Goal: Task Accomplishment & Management: Complete application form

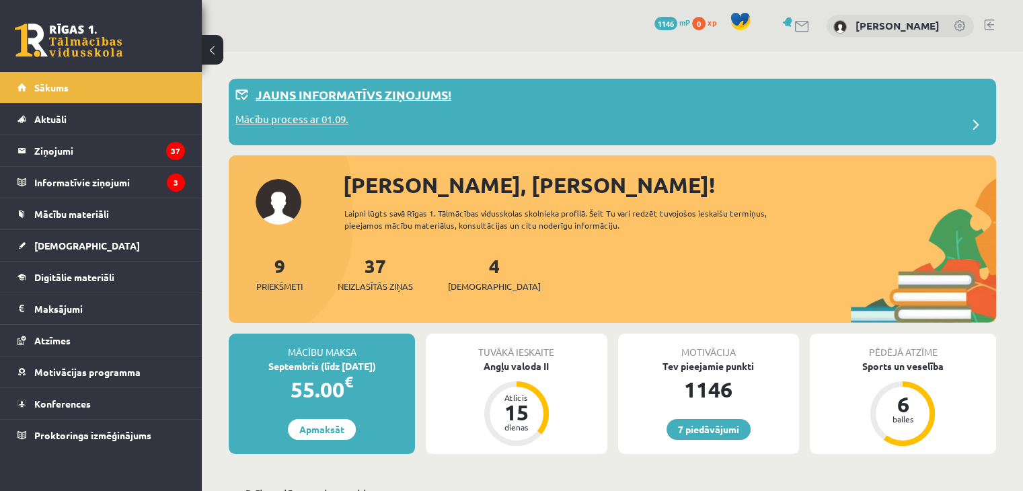
click at [354, 127] on div "Mācību process ar 01.09." at bounding box center [612, 125] width 754 height 27
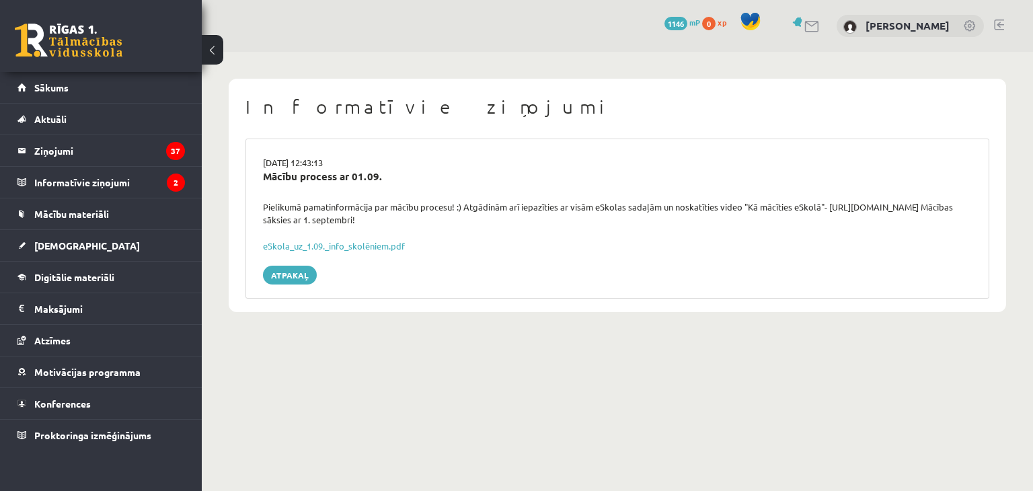
click at [370, 253] on div "29.08.2025 12:43:13 Mācību process ar 01.09. Pielikumā pamatinformācija par māc…" at bounding box center [617, 218] width 744 height 160
click at [360, 245] on link "eSkola_uz_1.09._info_skolēniem.pdf" at bounding box center [334, 245] width 142 height 11
click at [295, 276] on link "Atpakaļ" at bounding box center [290, 275] width 54 height 19
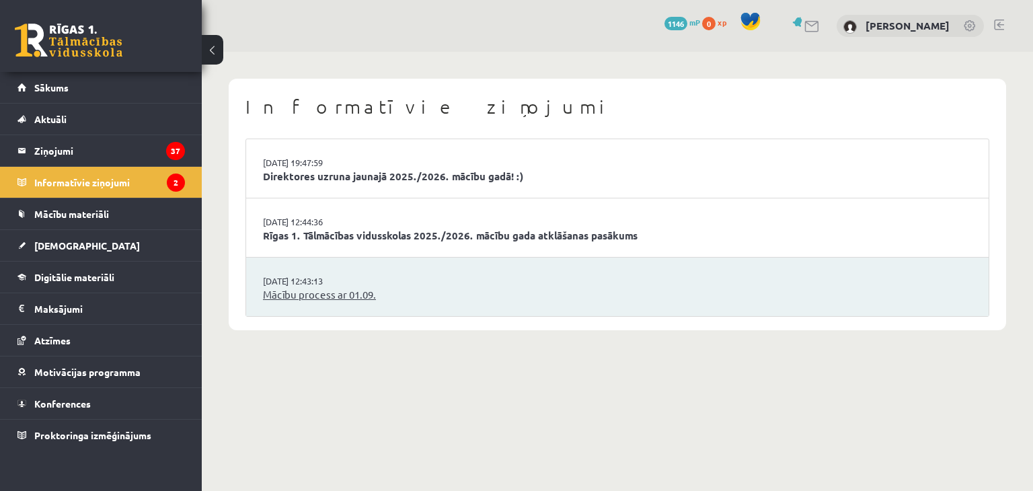
click at [358, 300] on link "Mācību process ar 01.09." at bounding box center [617, 294] width 709 height 15
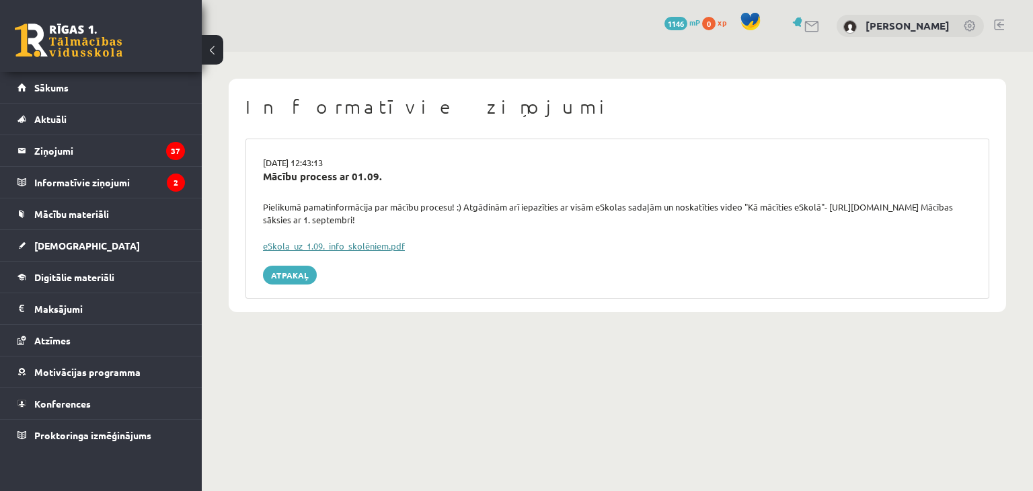
click at [288, 243] on link "eSkola_uz_1.09._info_skolēniem.pdf" at bounding box center [334, 245] width 142 height 11
click at [126, 137] on legend "Ziņojumi 37" at bounding box center [109, 150] width 151 height 31
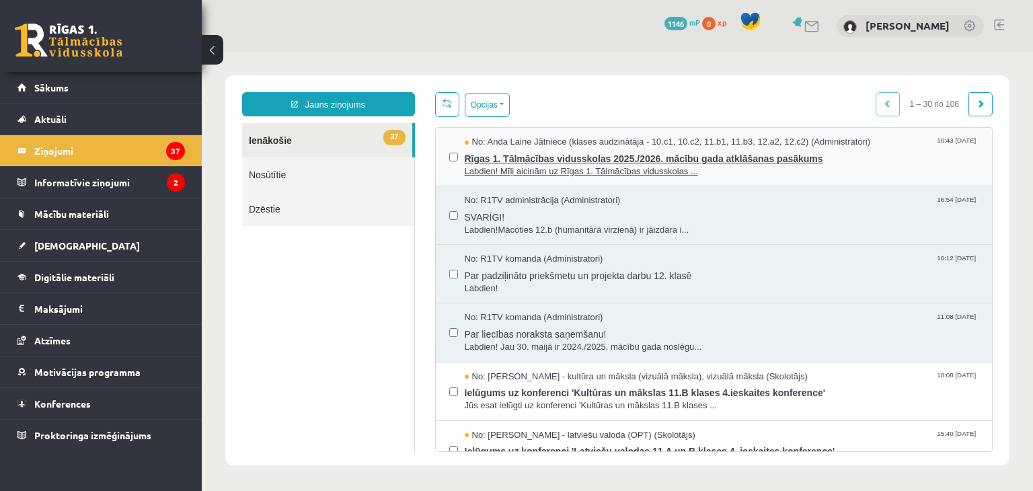
click at [579, 154] on span "Rīgas 1. Tālmācības vidusskolas 2025./2026. mācību gada atklāšanas pasākums" at bounding box center [722, 157] width 514 height 17
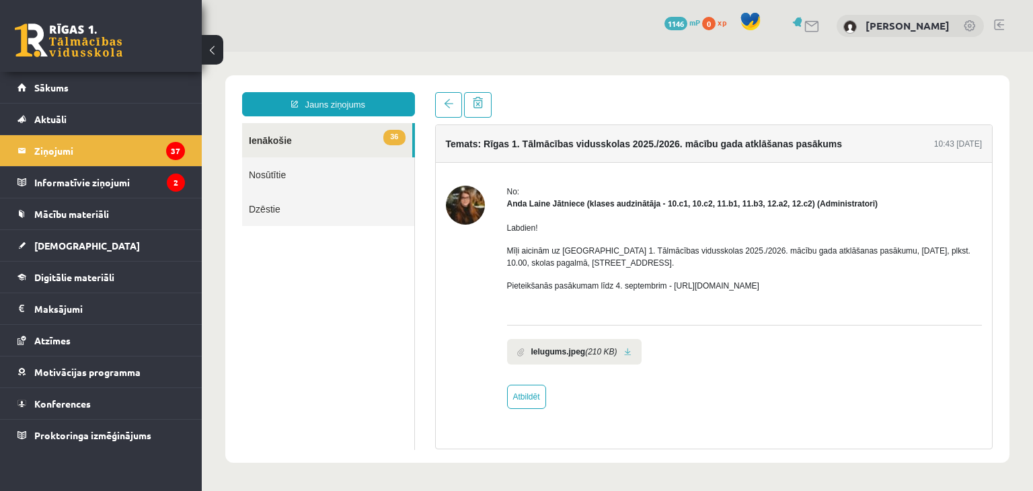
click at [613, 304] on div "Labdien! Mīļi aicinām uz Rīgas 1. Tālmācības vidusskolas 2025./2026. mācību gad…" at bounding box center [744, 262] width 475 height 105
click at [121, 179] on legend "Informatīvie ziņojumi 2" at bounding box center [109, 182] width 151 height 31
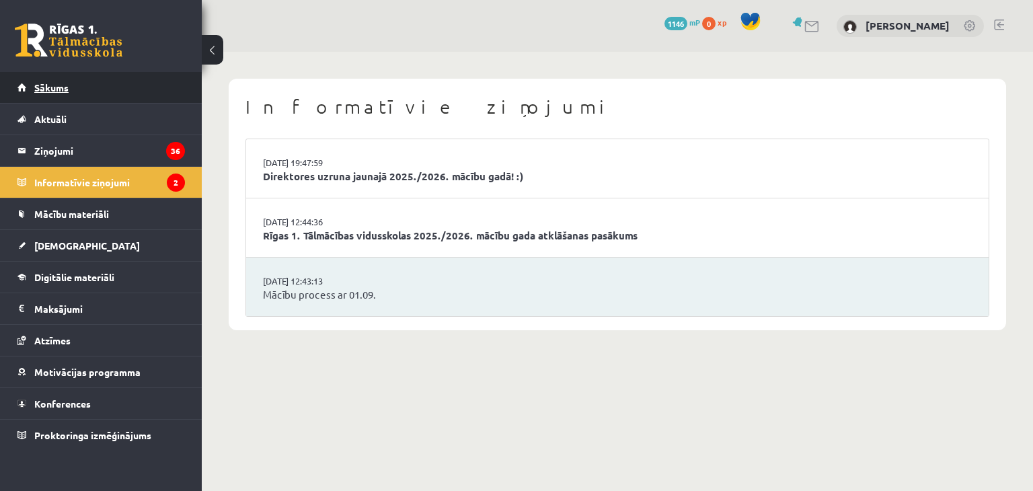
click at [75, 85] on link "Sākums" at bounding box center [100, 87] width 167 height 31
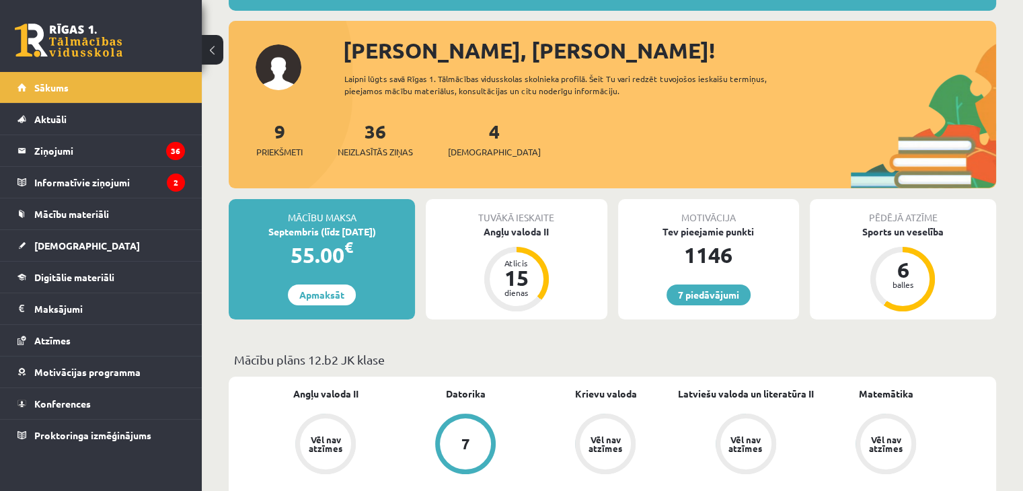
scroll to position [132, 0]
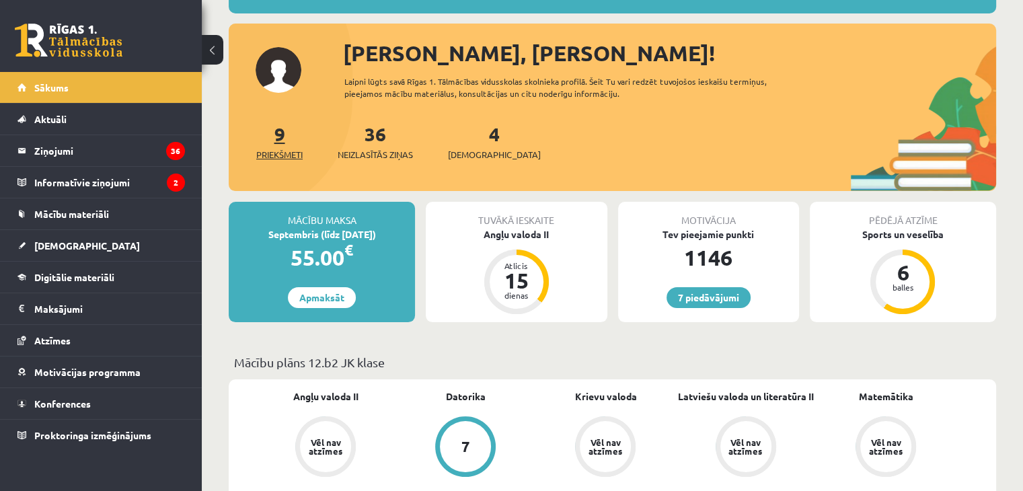
click at [278, 149] on span "Priekšmeti" at bounding box center [279, 154] width 46 height 13
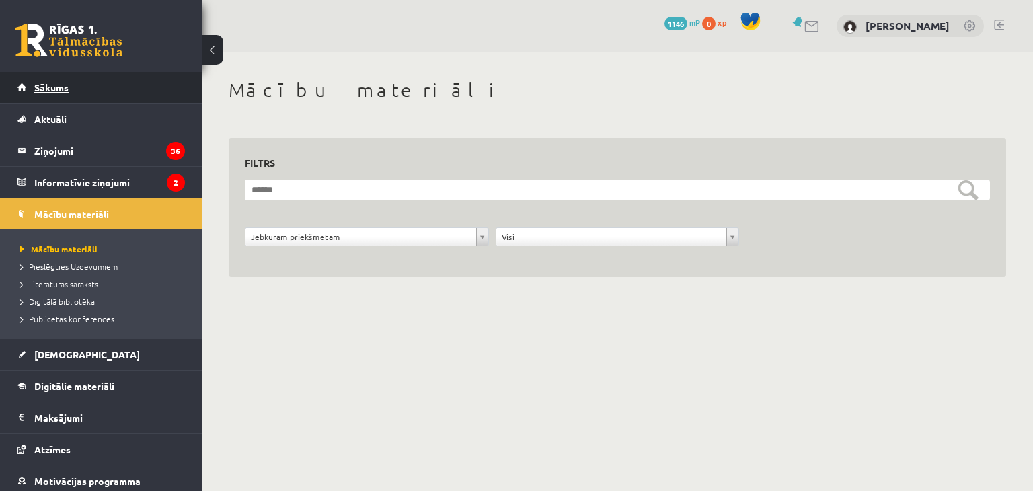
click at [120, 89] on link "Sākums" at bounding box center [100, 87] width 167 height 31
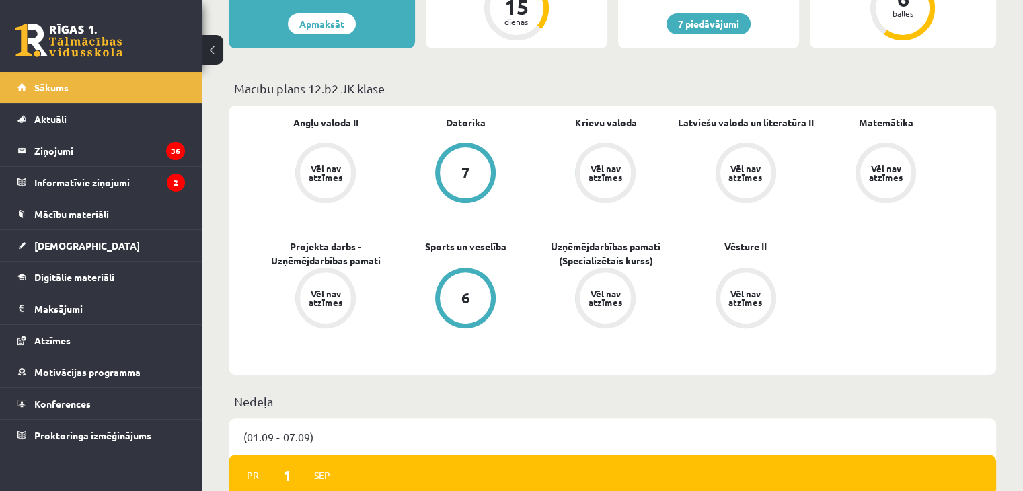
scroll to position [406, 0]
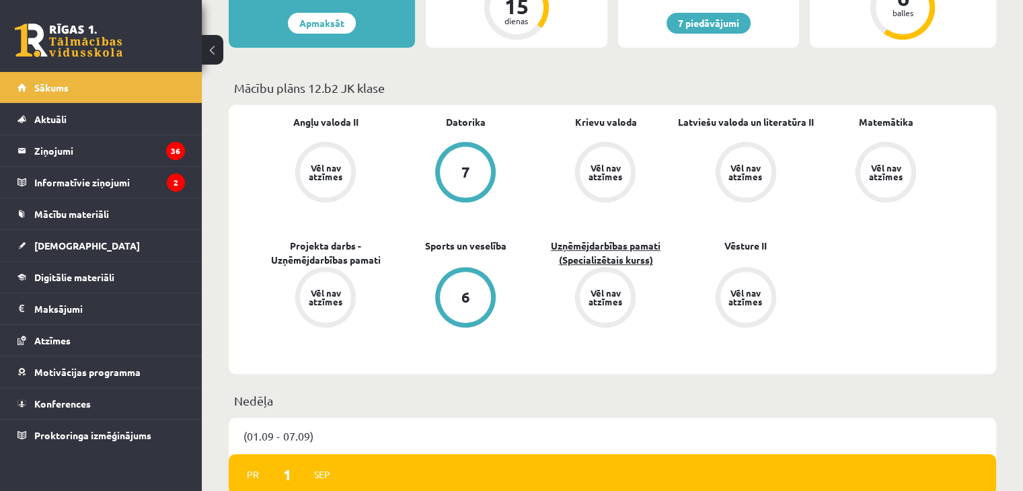
click at [616, 257] on link "Uzņēmējdarbības pamati (Specializētais kurss)" at bounding box center [605, 253] width 140 height 28
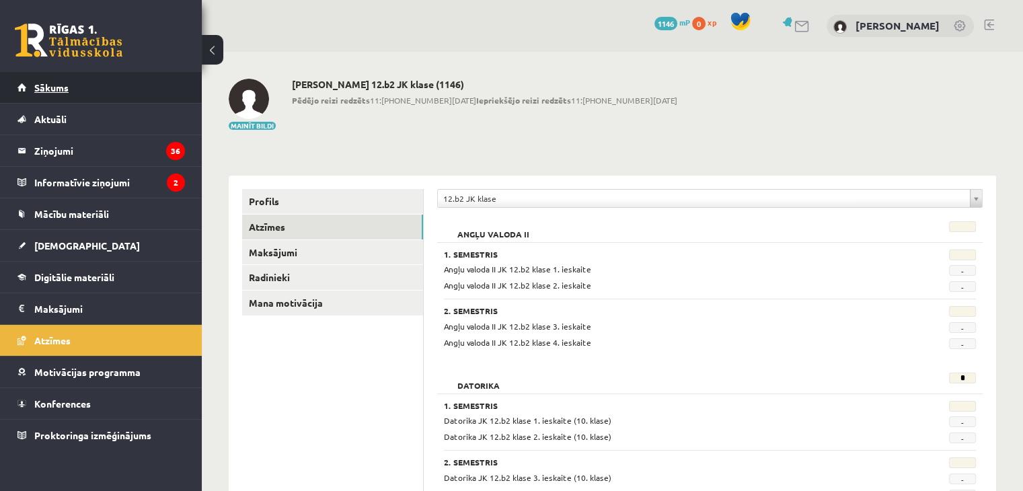
click at [82, 81] on link "Sākums" at bounding box center [100, 87] width 167 height 31
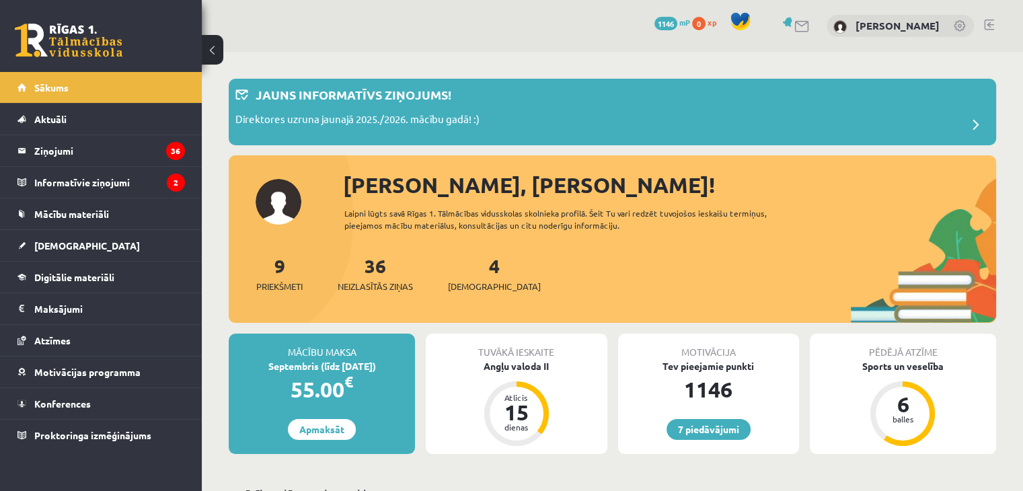
click at [471, 278] on div "4 Ieskaites" at bounding box center [494, 272] width 93 height 42
click at [467, 285] on span "[DEMOGRAPHIC_DATA]" at bounding box center [494, 286] width 93 height 13
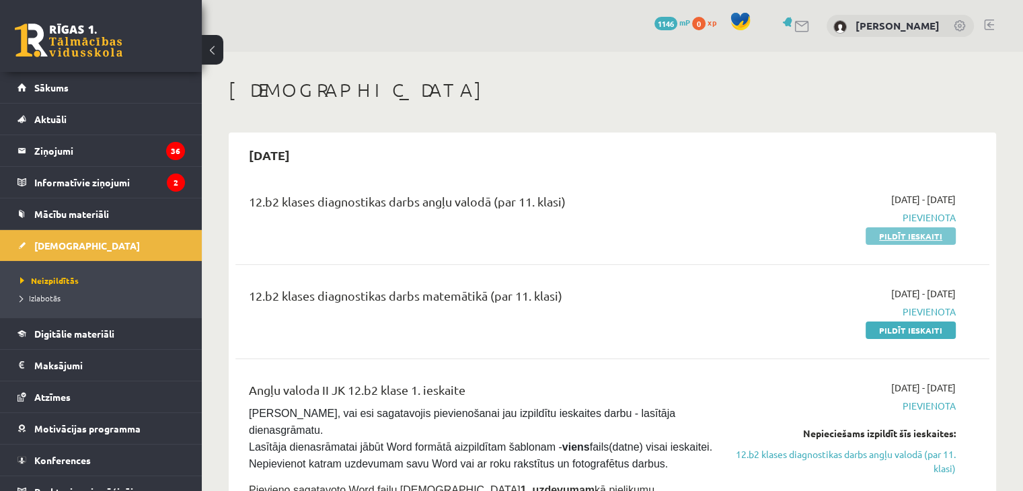
click at [920, 232] on link "Pildīt ieskaiti" at bounding box center [910, 235] width 90 height 17
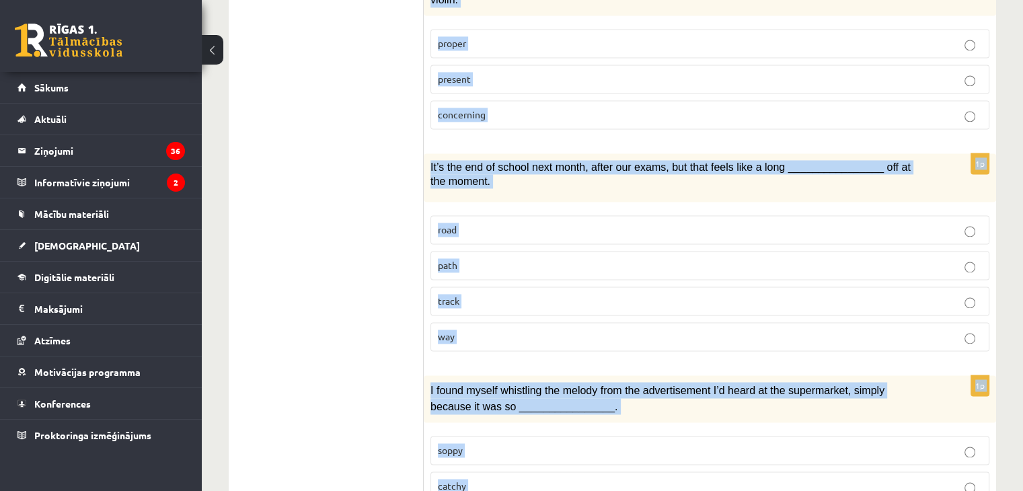
scroll to position [2051, 0]
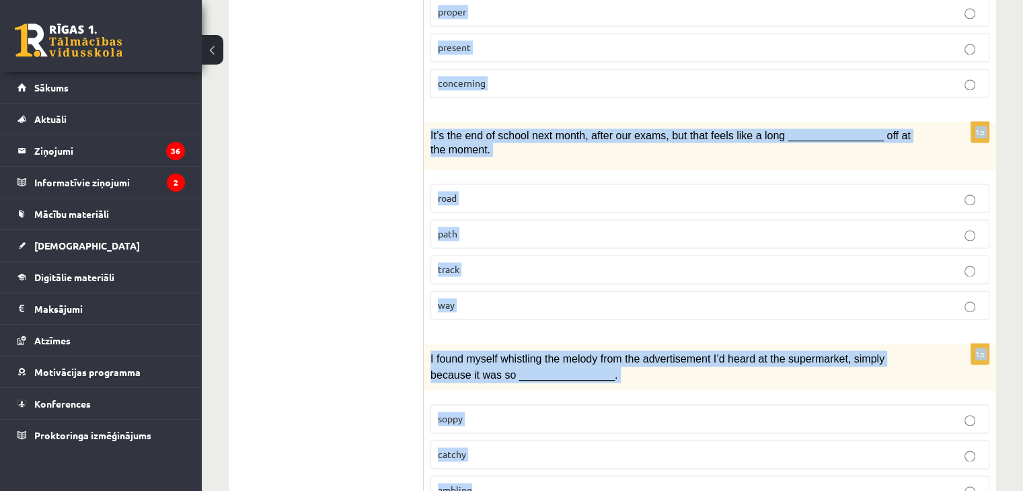
drag, startPoint x: 428, startPoint y: 169, endPoint x: 960, endPoint y: 501, distance: 627.0
copy form "The advertising campaign should help us ________________ access to this importa…"
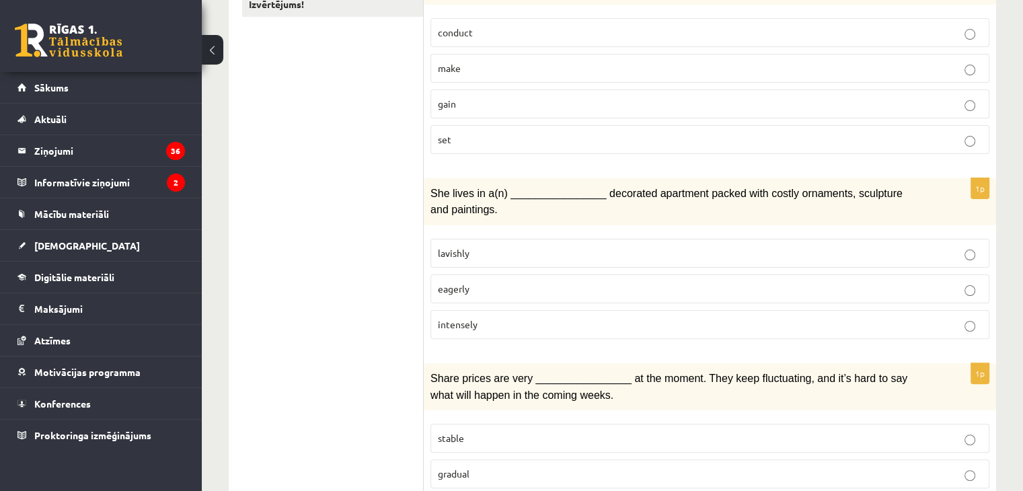
scroll to position [327, 0]
click at [477, 95] on p "gain" at bounding box center [710, 102] width 544 height 14
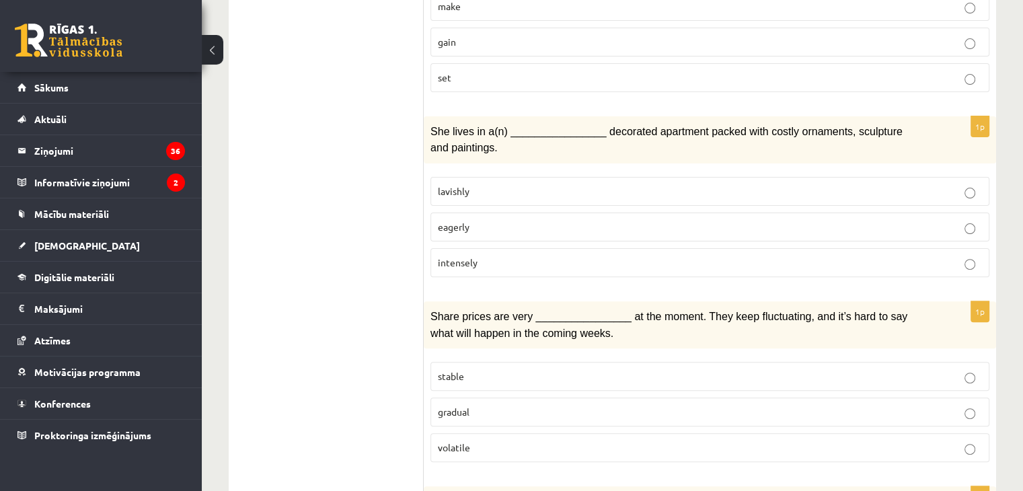
scroll to position [393, 0]
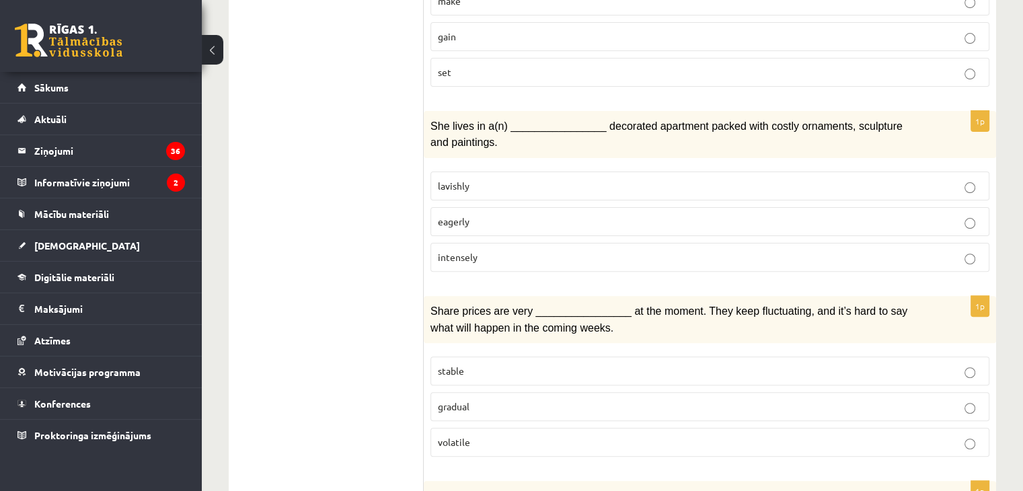
click at [508, 179] on p "lavishly" at bounding box center [710, 186] width 544 height 14
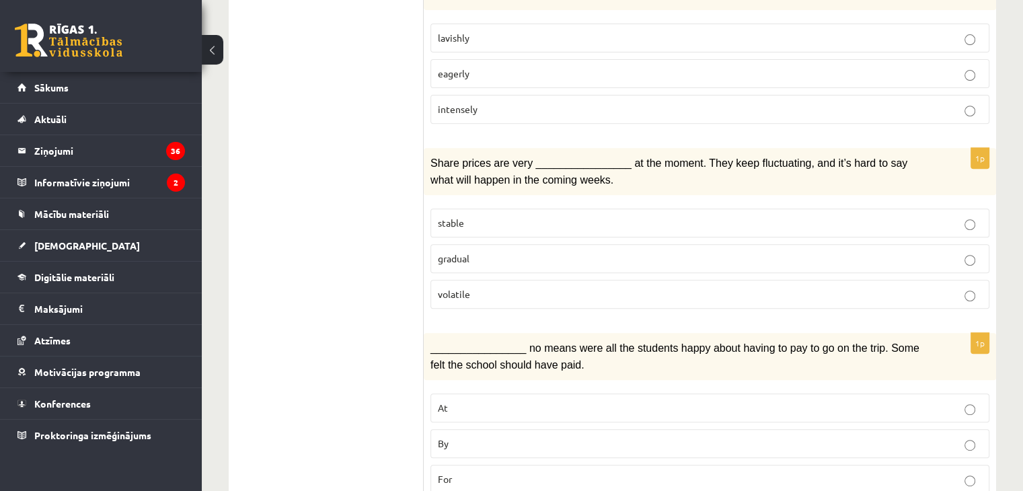
scroll to position [542, 0]
click at [487, 286] on p "volatile" at bounding box center [710, 293] width 544 height 14
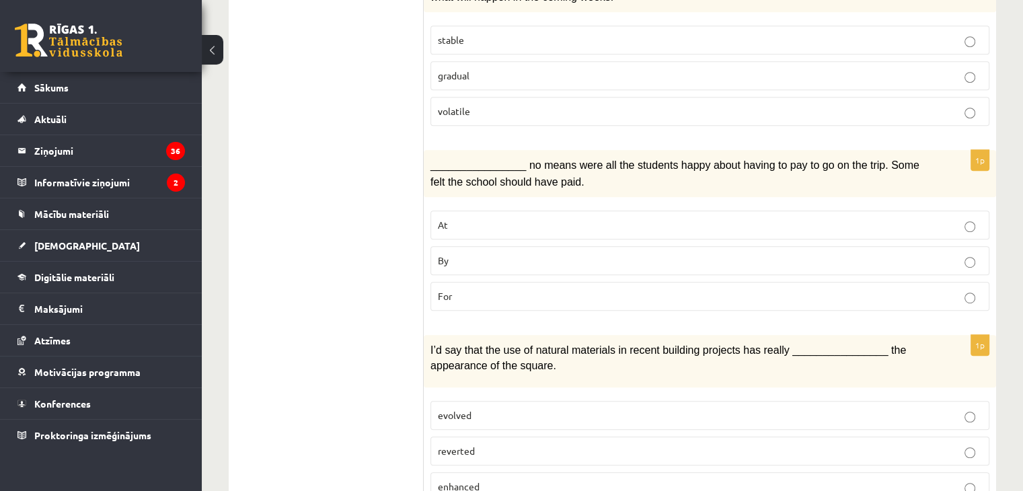
scroll to position [727, 0]
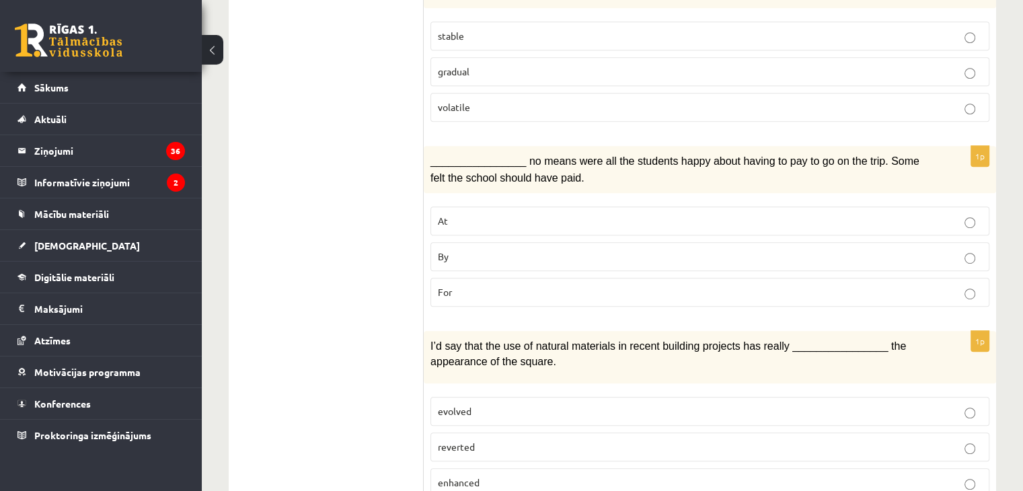
click at [550, 249] on p "By" at bounding box center [710, 256] width 544 height 14
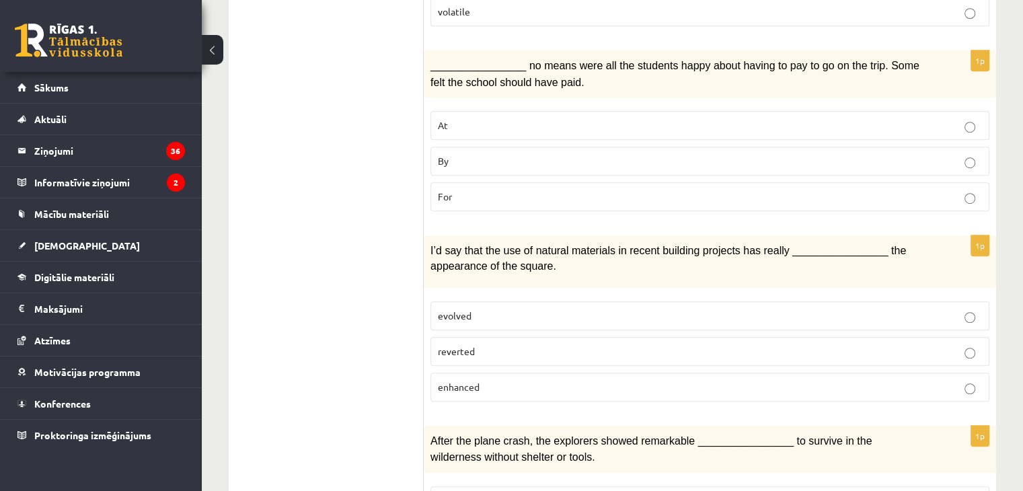
scroll to position [842, 0]
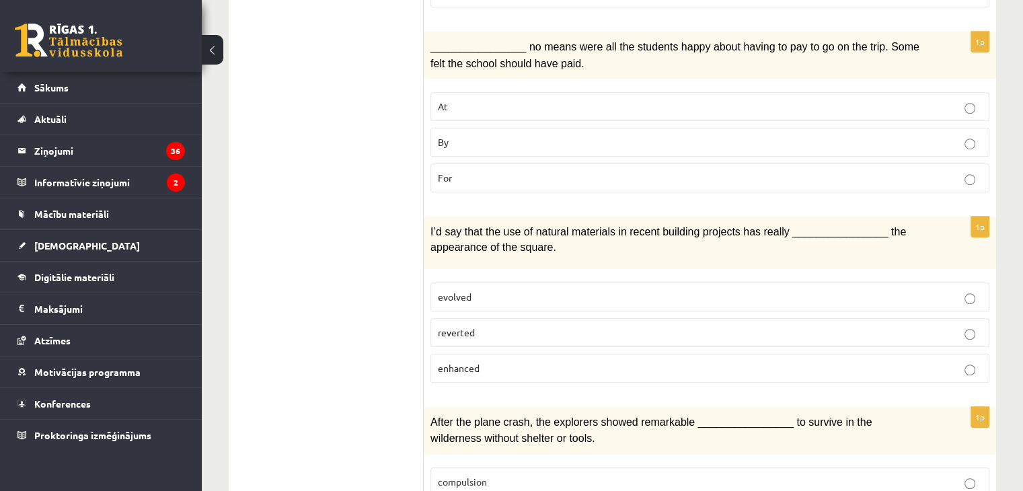
click at [477, 362] on span "enhanced" at bounding box center [459, 368] width 42 height 12
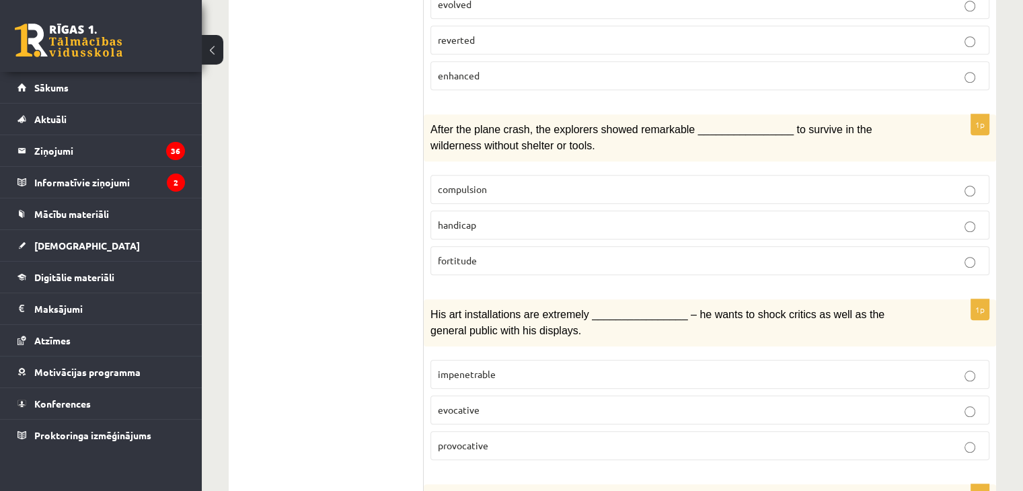
scroll to position [1135, 0]
click at [489, 253] on p "fortitude" at bounding box center [710, 260] width 544 height 14
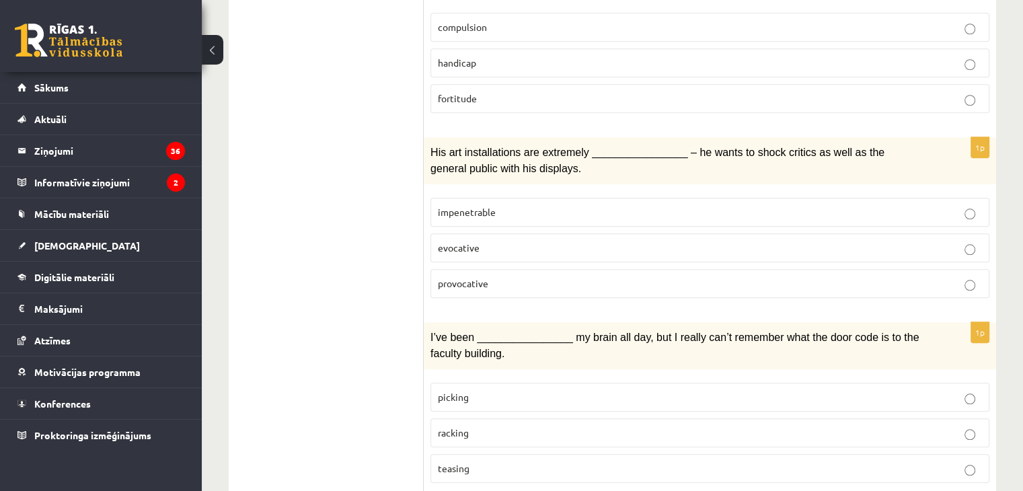
scroll to position [1297, 0]
click at [497, 275] on p "provocative" at bounding box center [710, 282] width 544 height 14
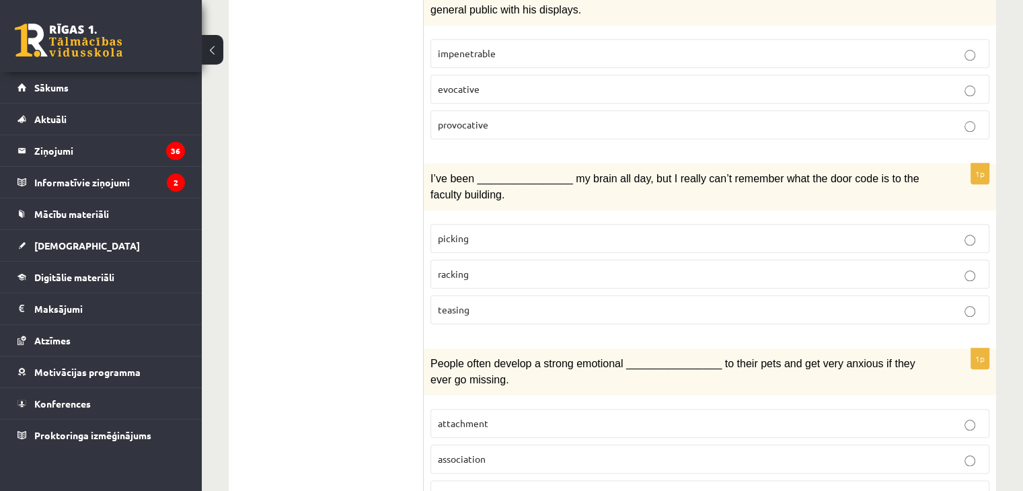
scroll to position [1455, 0]
click at [495, 259] on label "racking" at bounding box center [709, 273] width 559 height 29
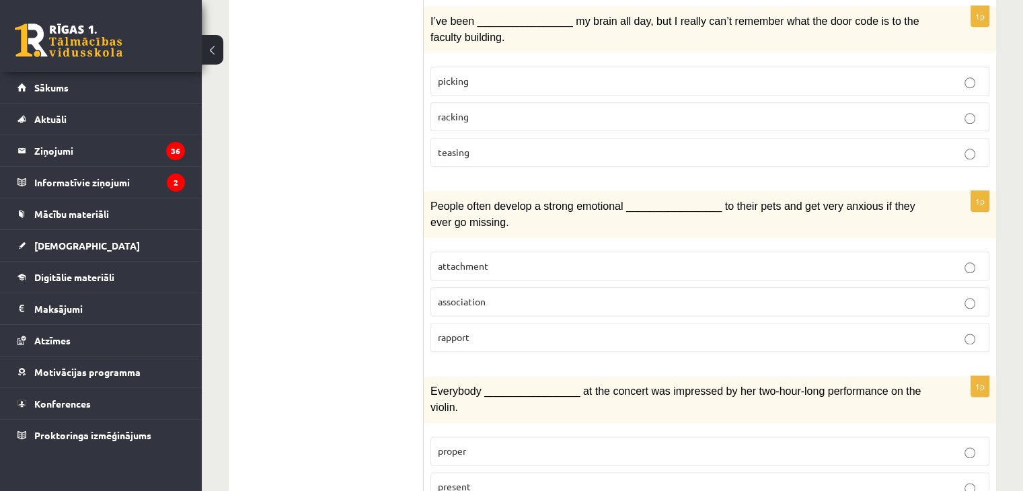
scroll to position [1613, 0]
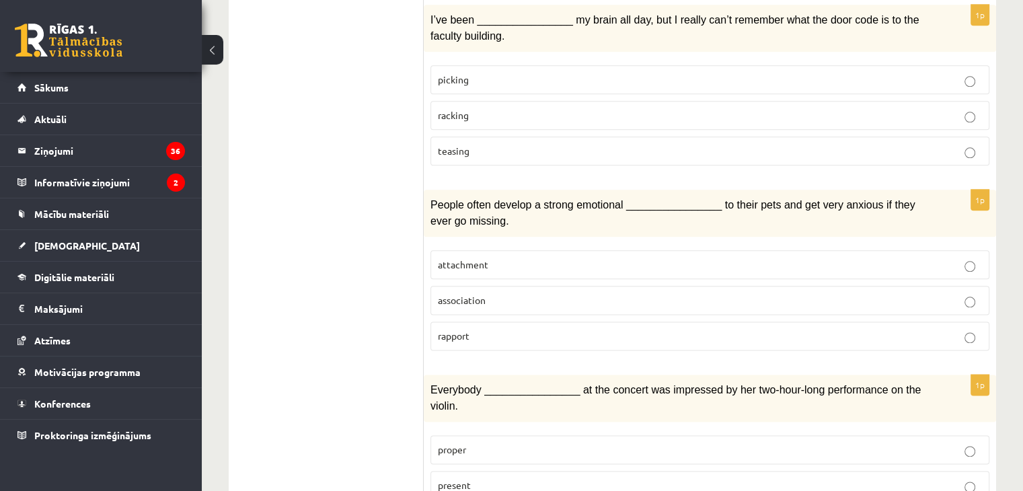
click at [497, 250] on label "attachment" at bounding box center [709, 264] width 559 height 29
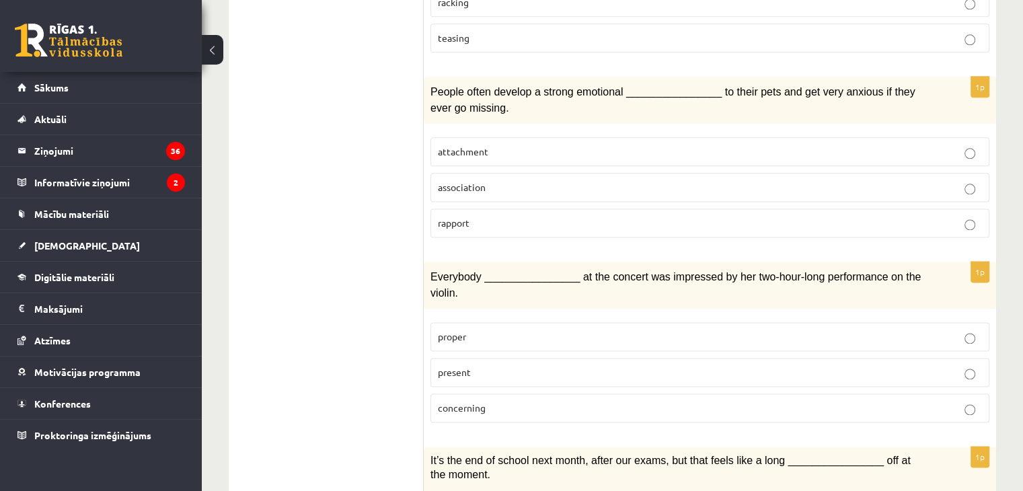
scroll to position [1774, 0]
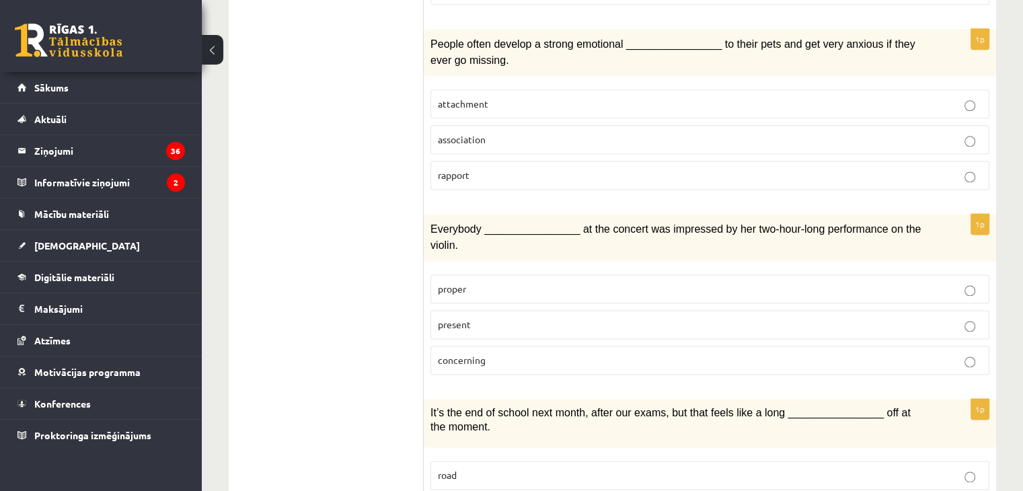
click at [487, 317] on p "present" at bounding box center [710, 324] width 544 height 14
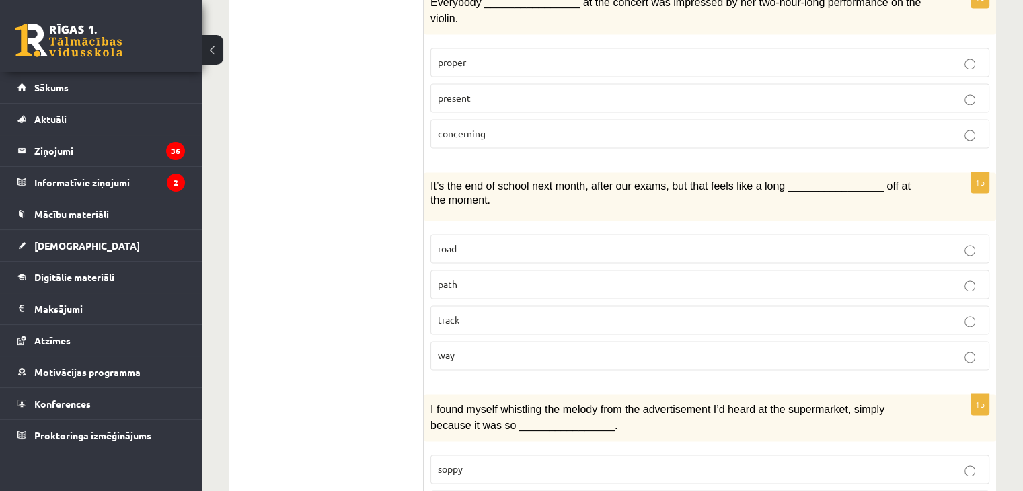
scroll to position [2002, 0]
click at [477, 339] on label "way" at bounding box center [709, 353] width 559 height 29
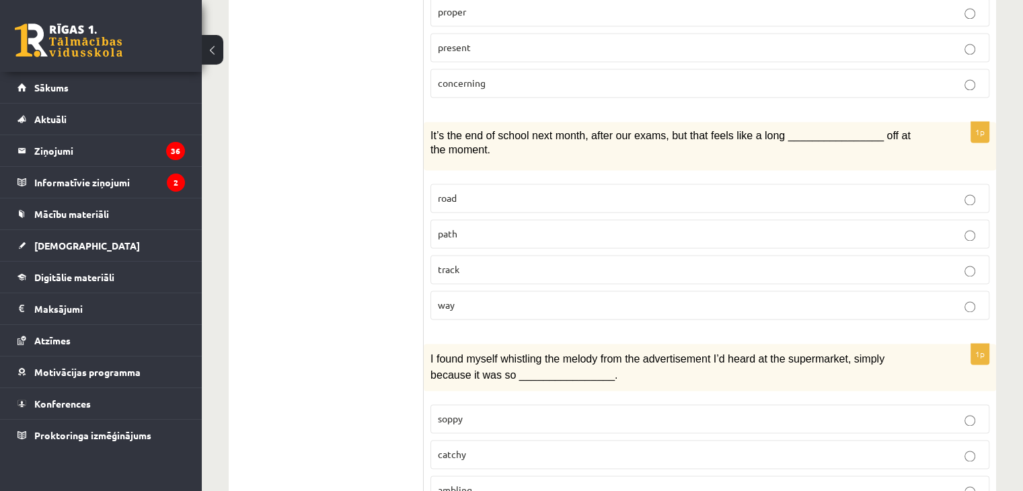
click at [448, 448] on span "catchy" at bounding box center [452, 454] width 28 height 12
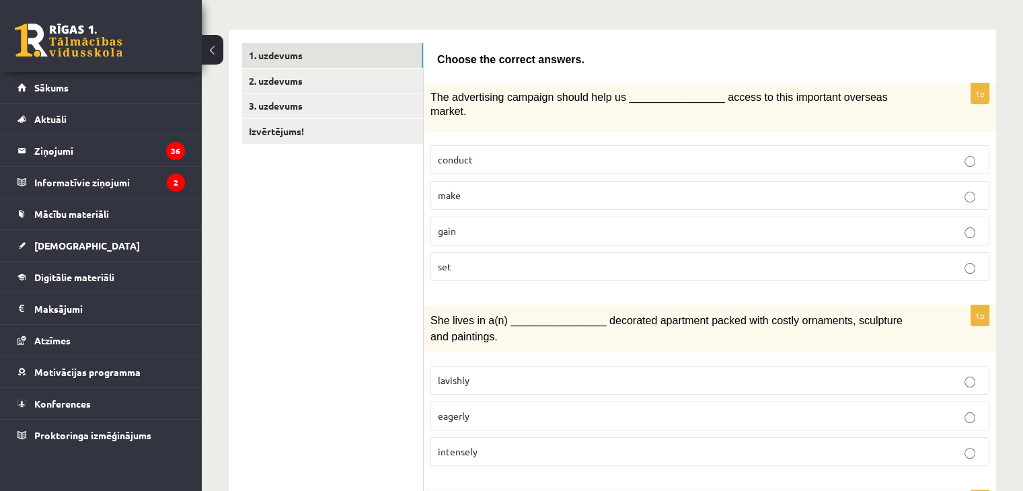
scroll to position [0, 0]
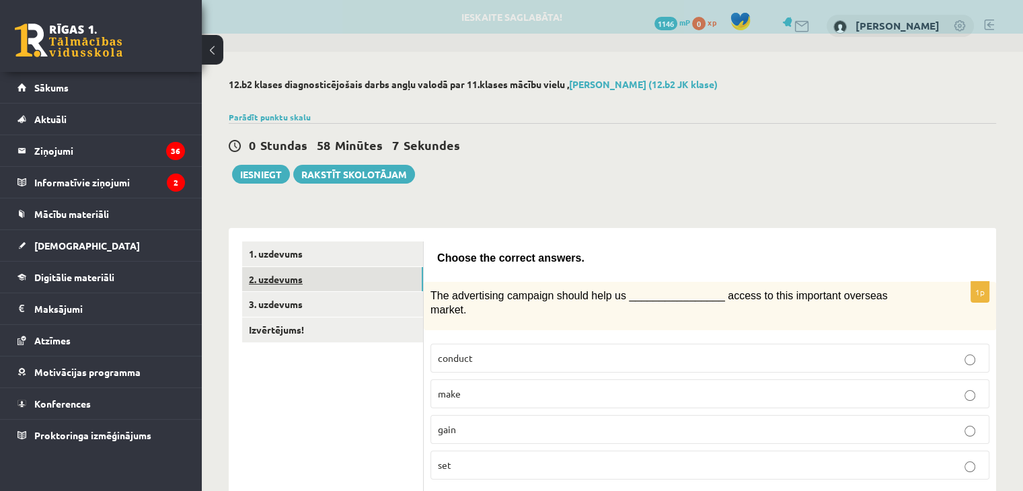
click at [307, 272] on link "2. uzdevums" at bounding box center [332, 279] width 181 height 25
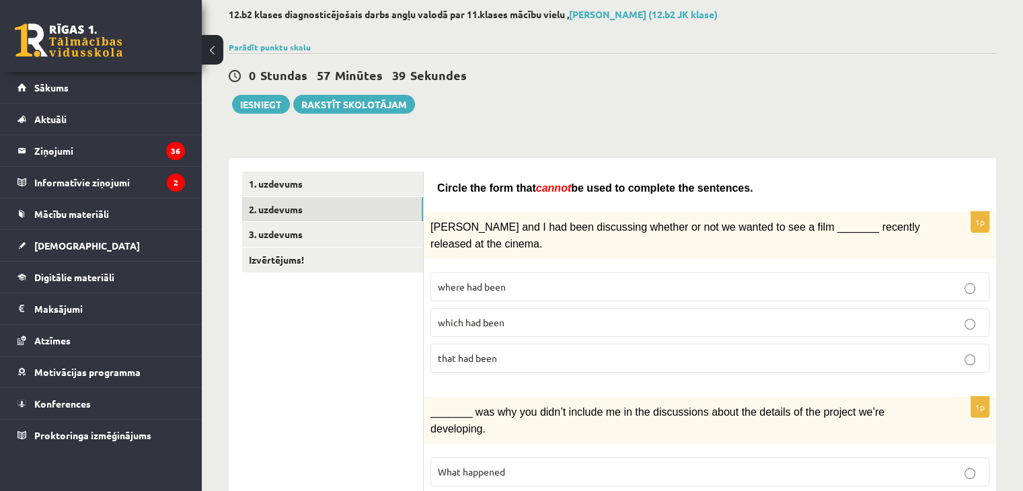
scroll to position [109, 0]
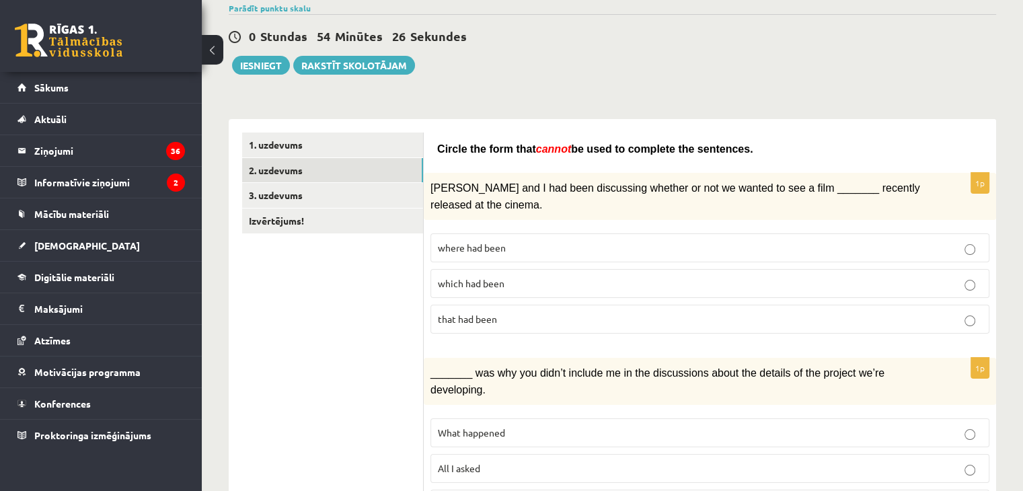
click at [504, 182] on span "Clara and I had been discussing whether or not we wanted to see a film _______ …" at bounding box center [674, 196] width 489 height 28
click at [362, 194] on link "3. uzdevums" at bounding box center [332, 195] width 181 height 25
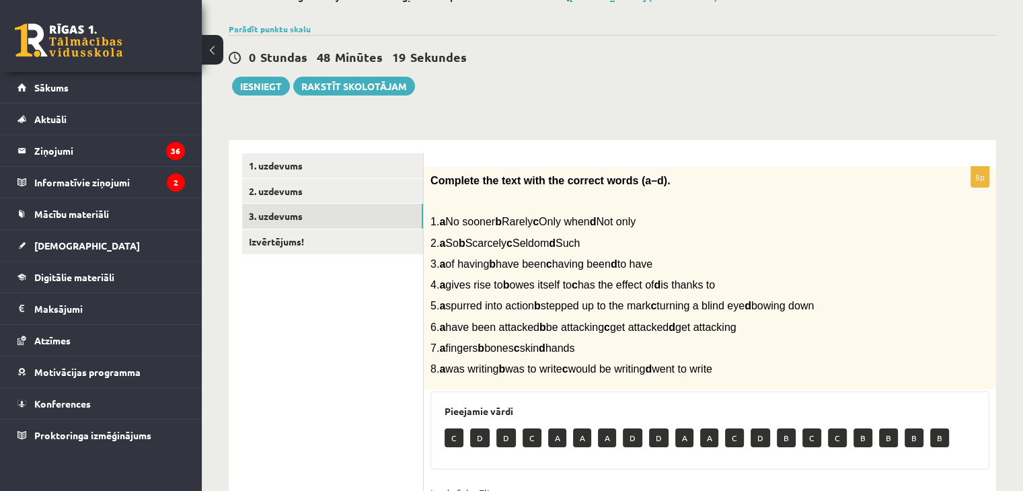
scroll to position [51, 0]
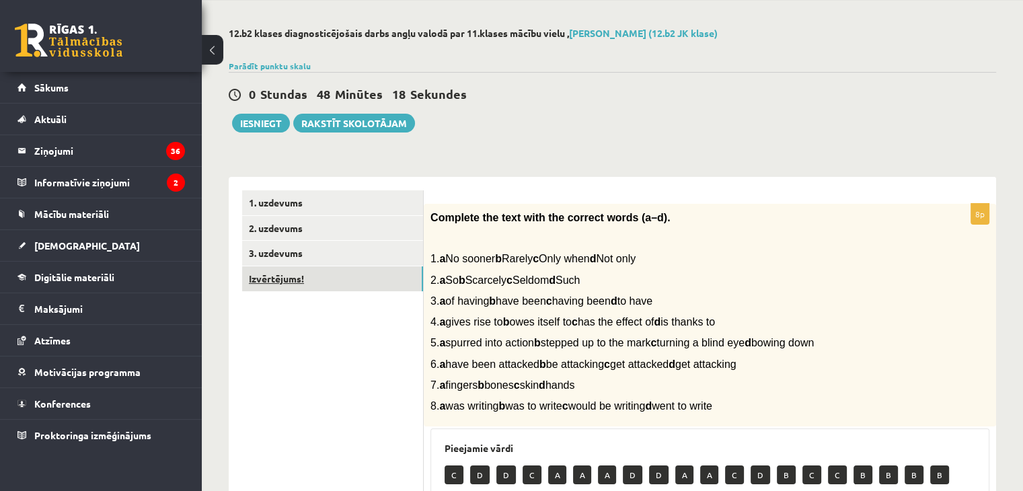
click at [270, 279] on link "Izvērtējums!" at bounding box center [332, 278] width 181 height 25
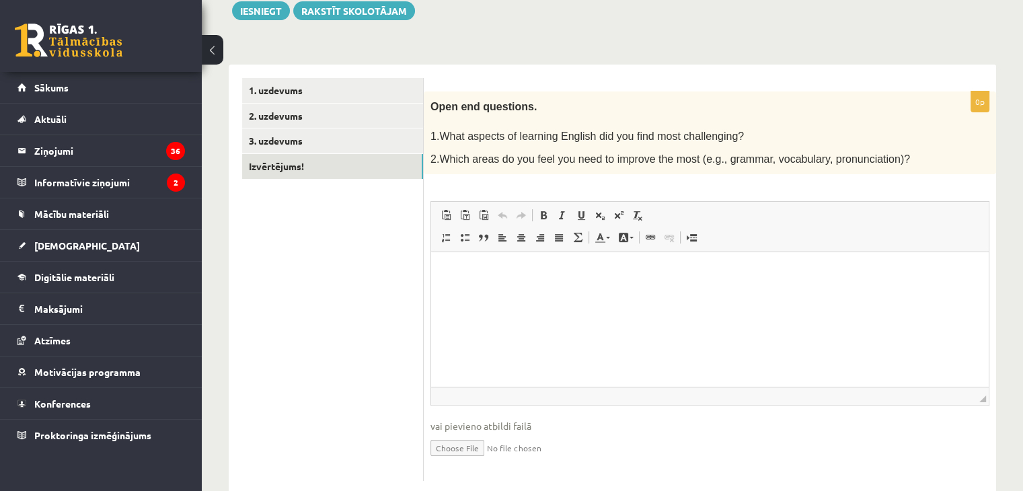
scroll to position [164, 0]
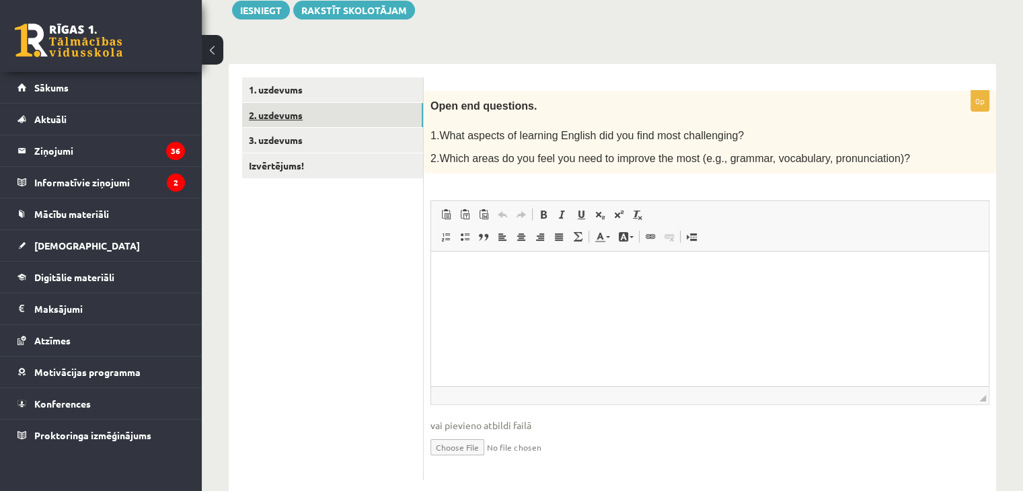
click at [256, 126] on link "2. uzdevums" at bounding box center [332, 115] width 181 height 25
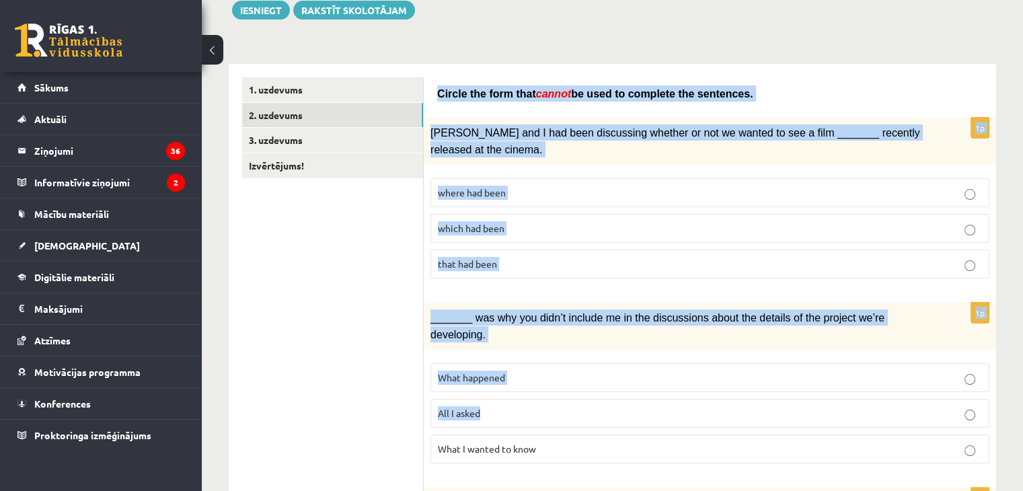
drag, startPoint x: 434, startPoint y: 87, endPoint x: 789, endPoint y: 394, distance: 468.9
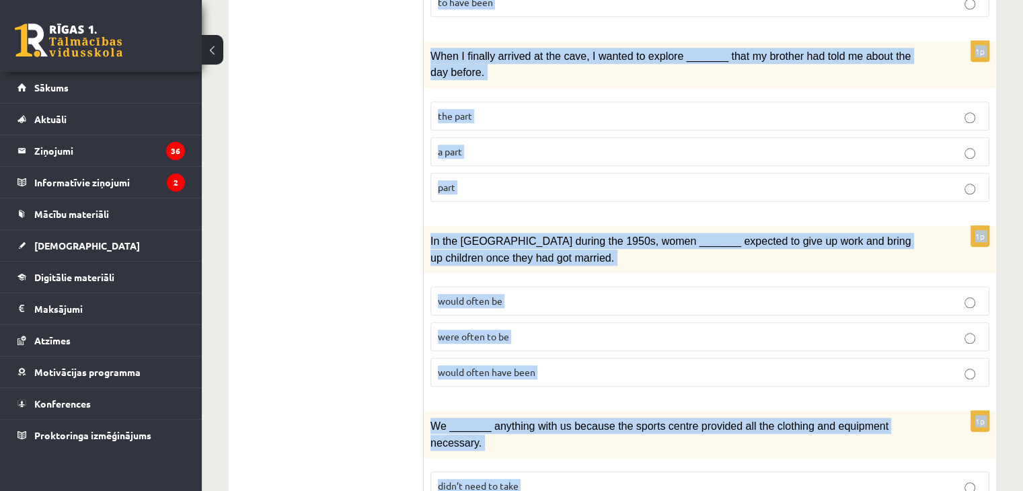
scroll to position [1557, 0]
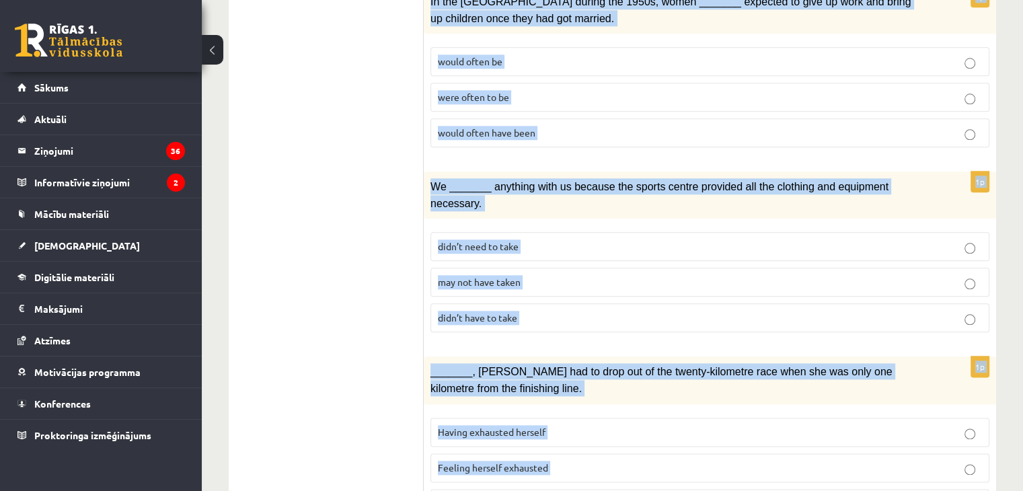
drag, startPoint x: 437, startPoint y: 86, endPoint x: 914, endPoint y: 454, distance: 602.5
copy form "Circle the form that cannot be used to complete the sentences. 1p Clara and I h…"
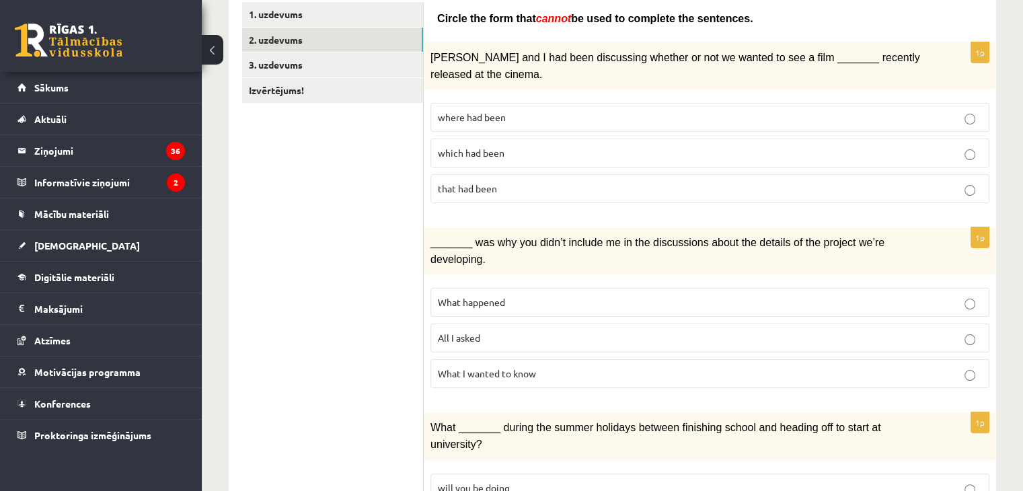
scroll to position [289, 0]
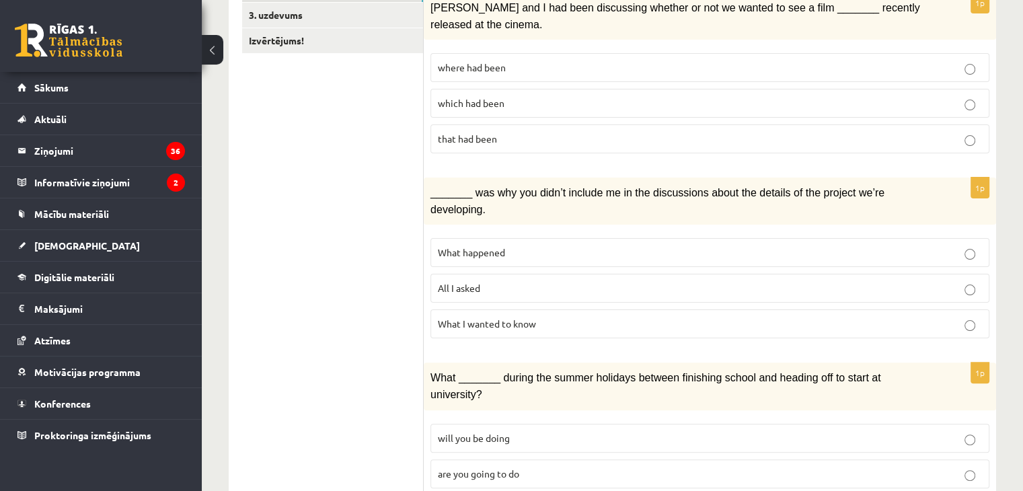
click at [501, 63] on span "where had been" at bounding box center [472, 67] width 68 height 12
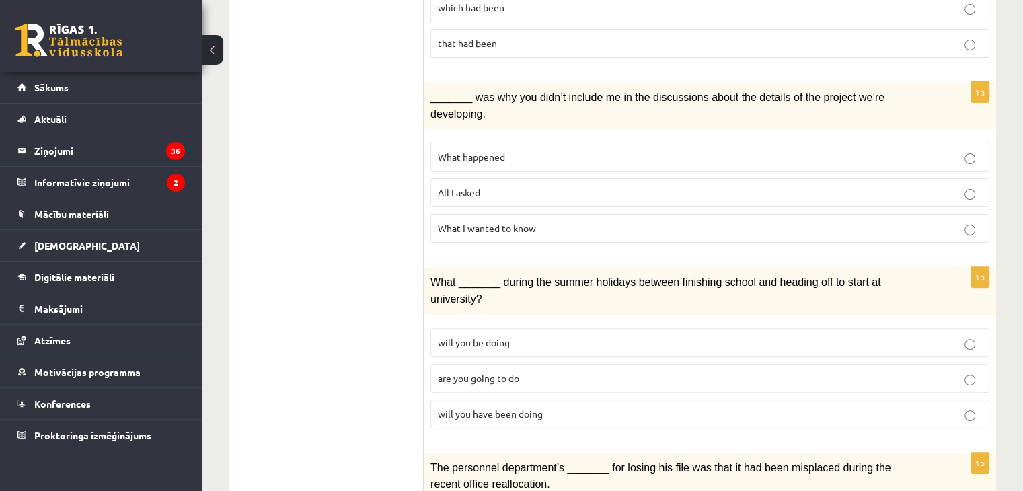
scroll to position [391, 0]
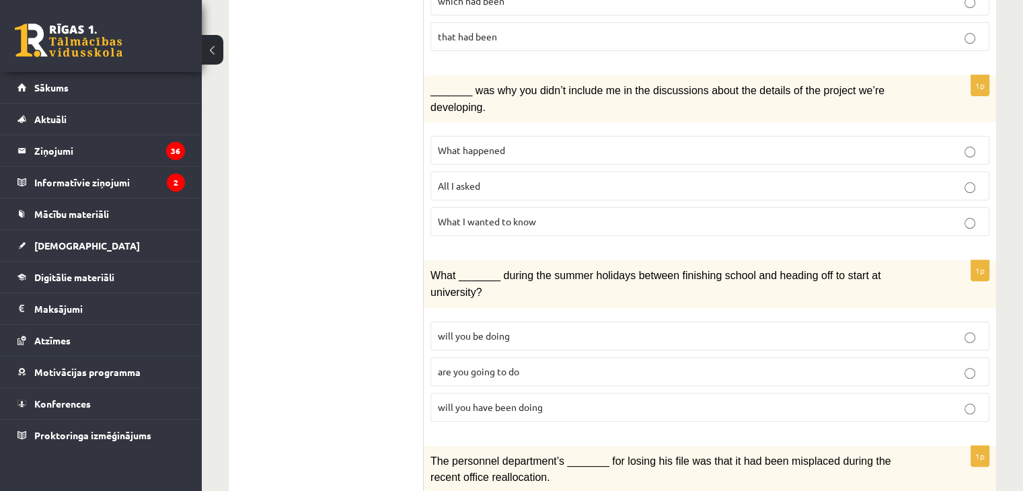
click at [485, 144] on span "What happened" at bounding box center [471, 150] width 67 height 12
click at [510, 400] on p "will you have been doing" at bounding box center [710, 407] width 544 height 14
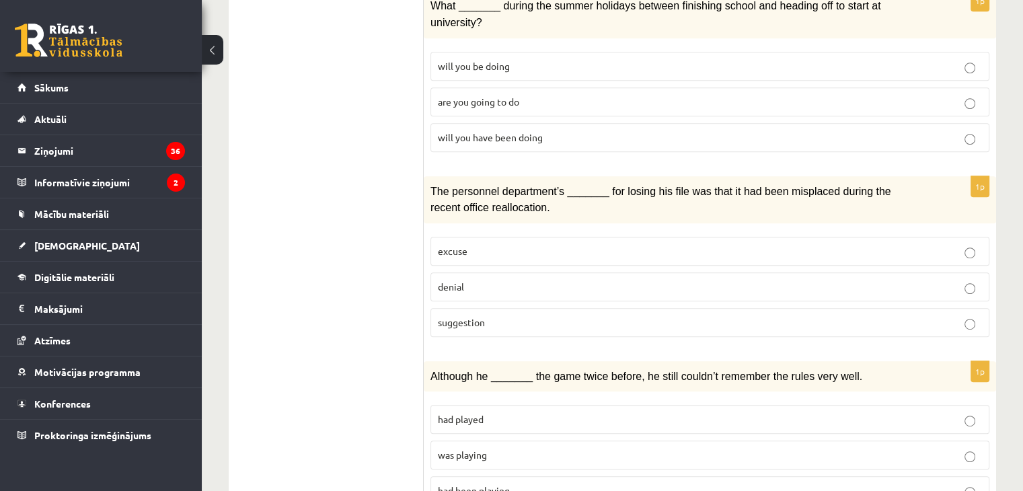
scroll to position [683, 0]
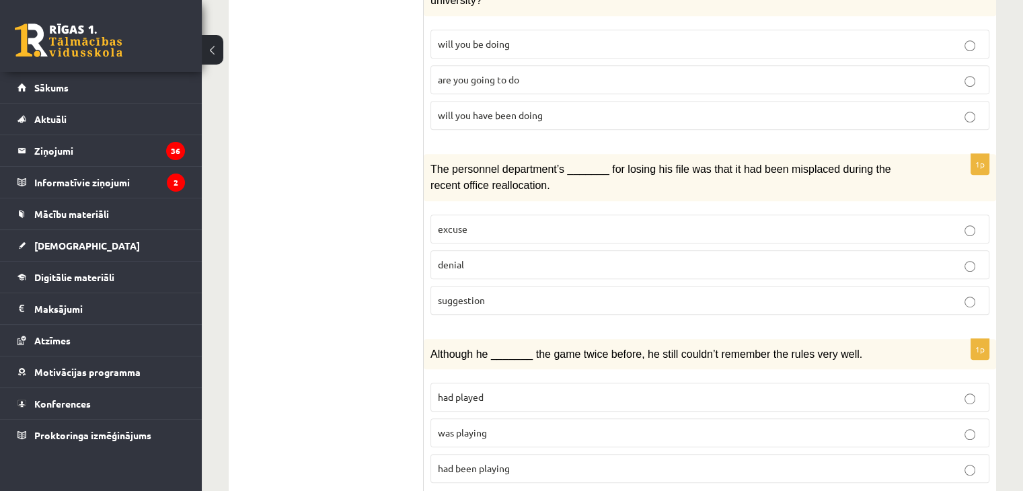
click at [476, 257] on p "denial" at bounding box center [710, 264] width 544 height 14
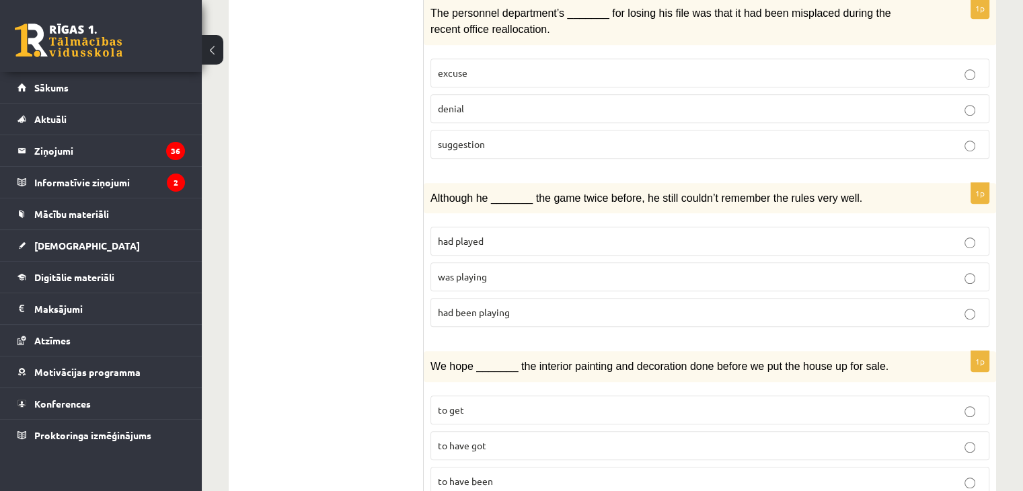
scroll to position [844, 0]
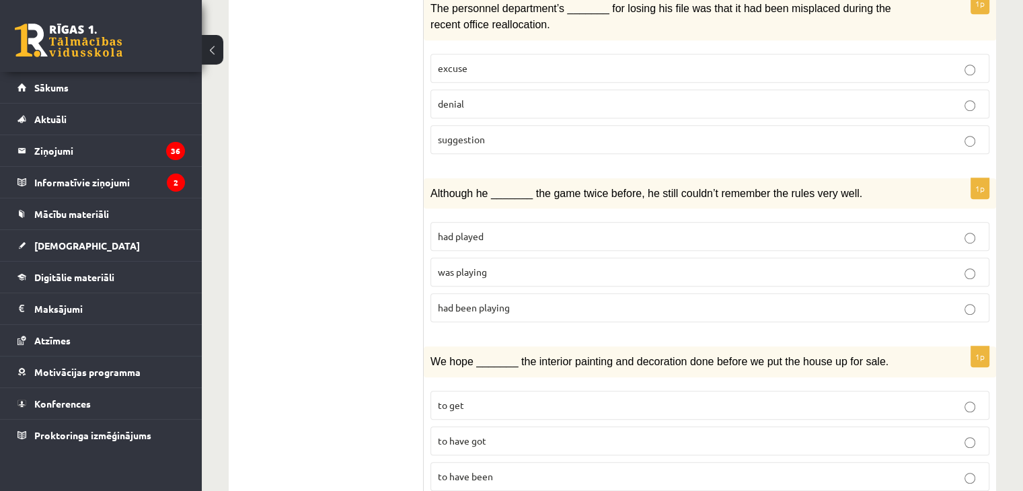
click at [482, 266] on span "was playing" at bounding box center [462, 272] width 49 height 12
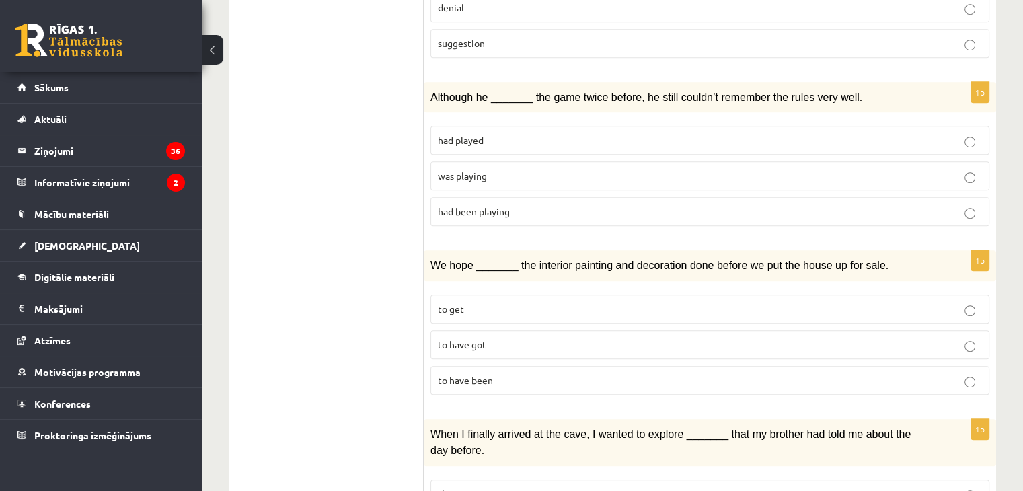
scroll to position [941, 0]
click at [489, 337] on p "to have got" at bounding box center [710, 344] width 544 height 14
click at [488, 373] on span "to have been" at bounding box center [465, 379] width 55 height 12
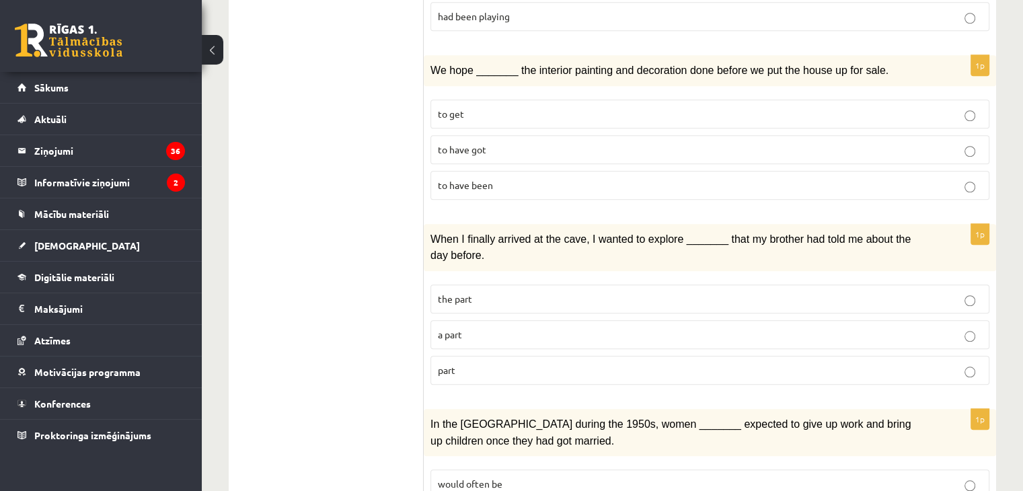
scroll to position [1171, 0]
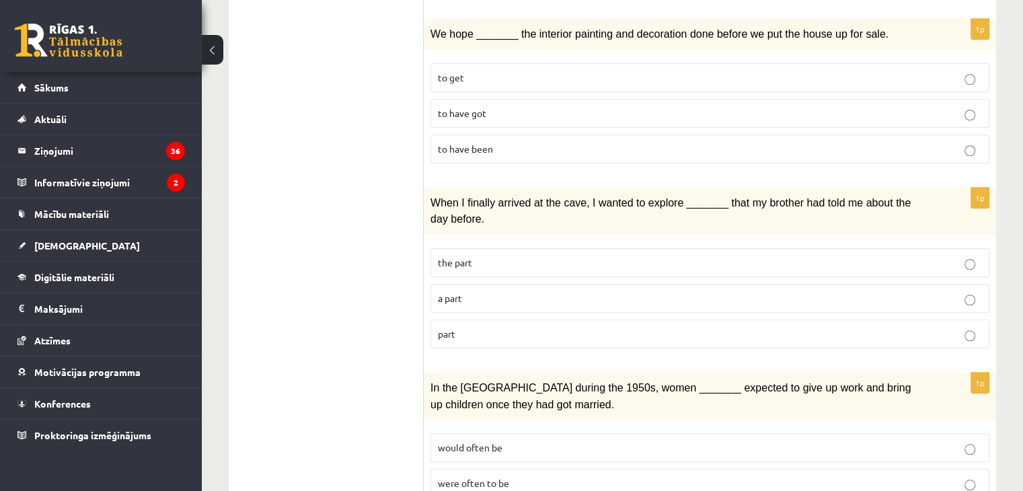
click at [521, 319] on label "part" at bounding box center [709, 333] width 559 height 29
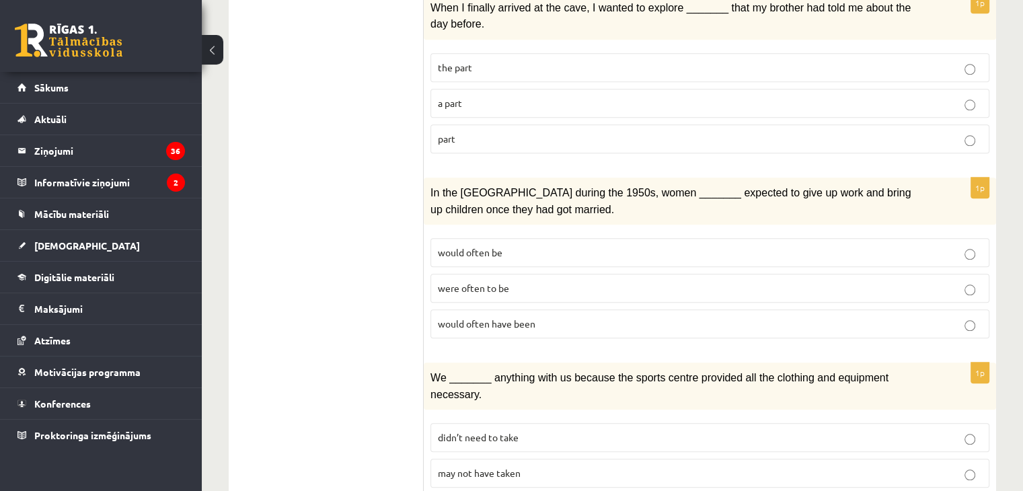
scroll to position [1367, 0]
click at [480, 280] on span "were often to be" at bounding box center [473, 286] width 71 height 12
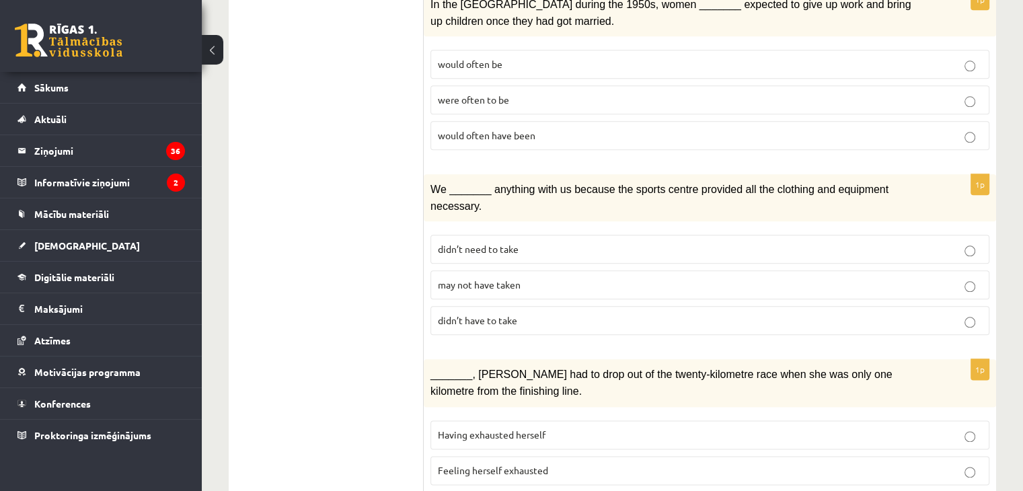
scroll to position [1556, 0]
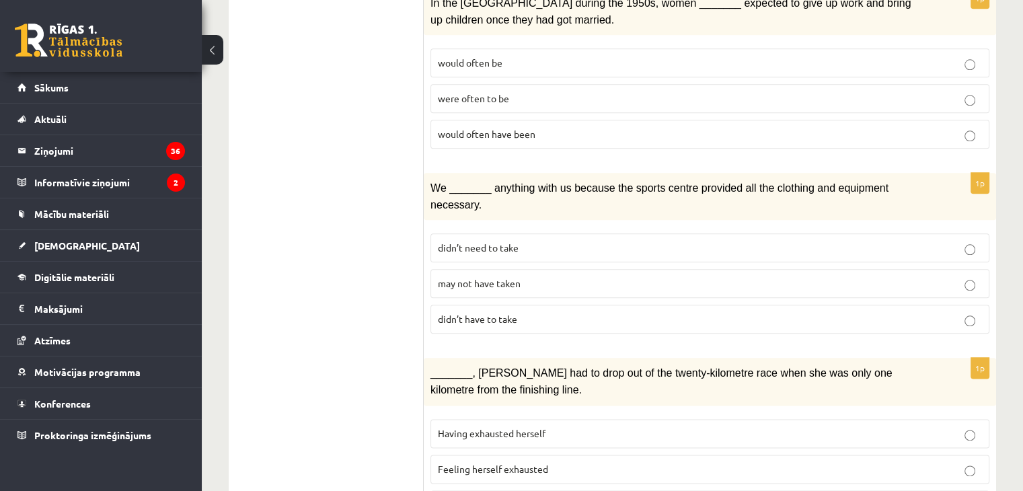
click at [486, 277] on span "may not have taken" at bounding box center [479, 283] width 83 height 12
click at [488, 313] on span "didn’t have to take" at bounding box center [477, 319] width 79 height 12
click at [454, 225] on fieldset "didn’t need to take may not have taken didn’t have to take" at bounding box center [709, 280] width 559 height 111
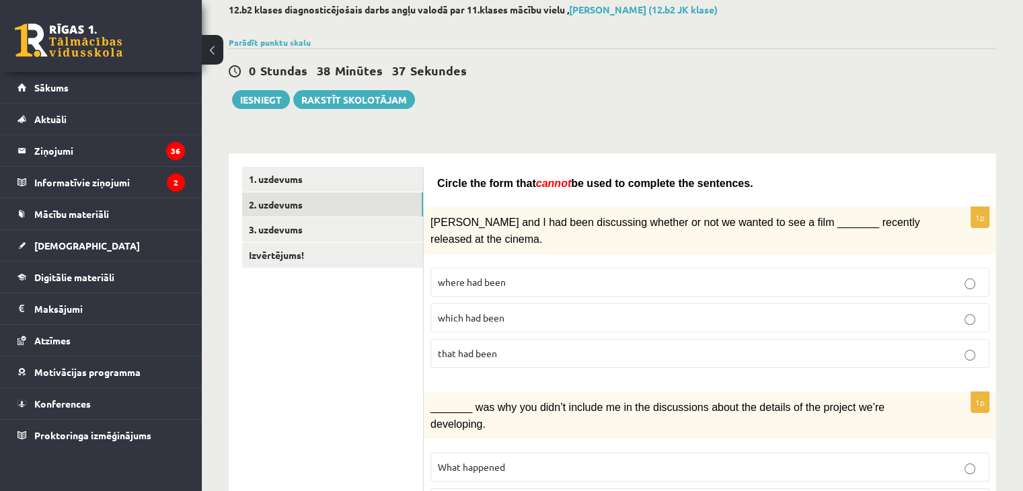
scroll to position [74, 0]
click at [362, 224] on link "3. uzdevums" at bounding box center [332, 230] width 181 height 25
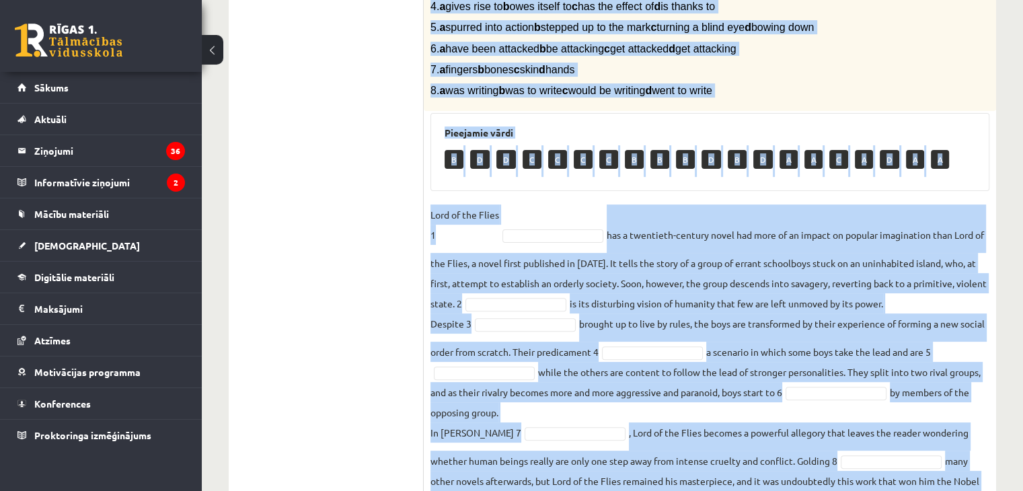
scroll to position [434, 0]
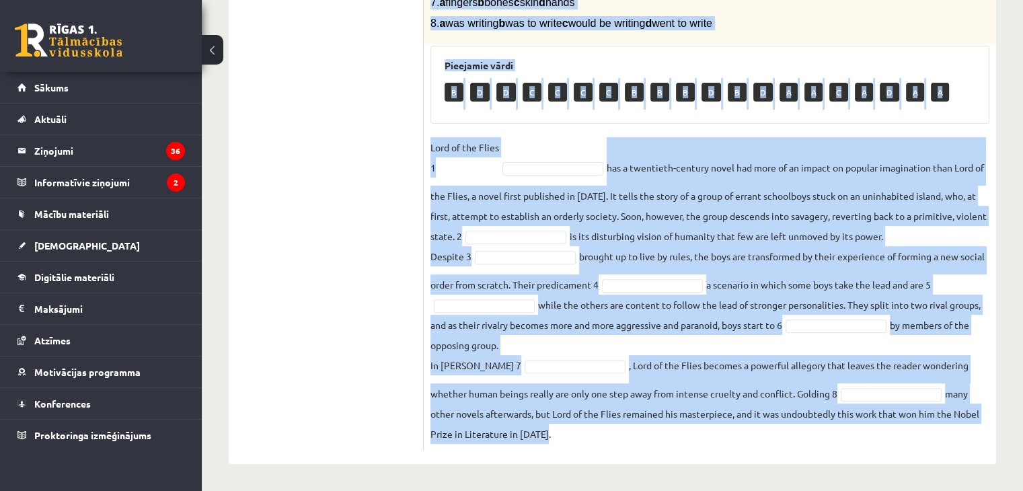
drag, startPoint x: 427, startPoint y: 184, endPoint x: 971, endPoint y: 487, distance: 623.3
click at [971, 487] on div "12.b2 klases diagnosticējošais darbs angļu valodā par 11.klases mācību vielu , …" at bounding box center [612, 54] width 821 height 873
copy div "Complete the text with the correct words (a–d). 1. a No sooner b Rarely c Only …"
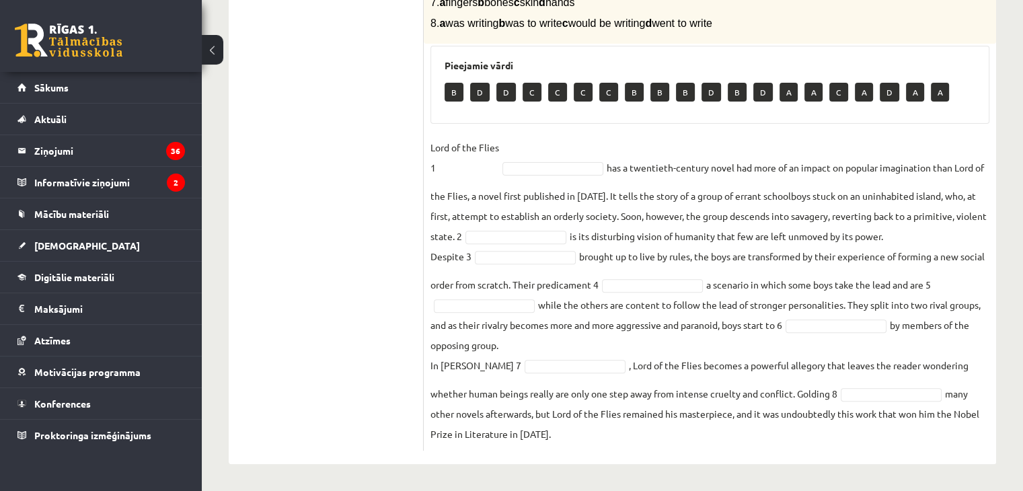
click at [352, 257] on ul "1. uzdevums 2. uzdevums 3. uzdevums Izvērtējums!" at bounding box center [333, 129] width 182 height 643
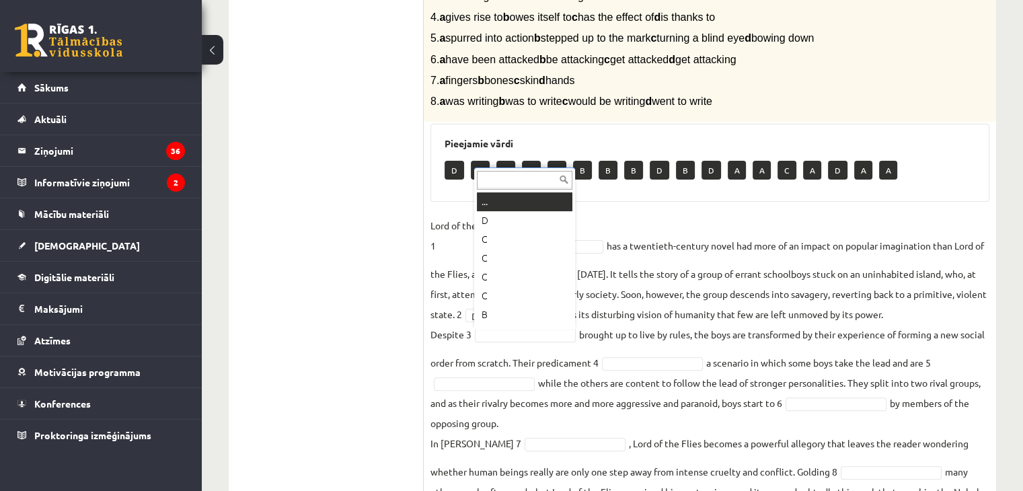
scroll to position [16, 0]
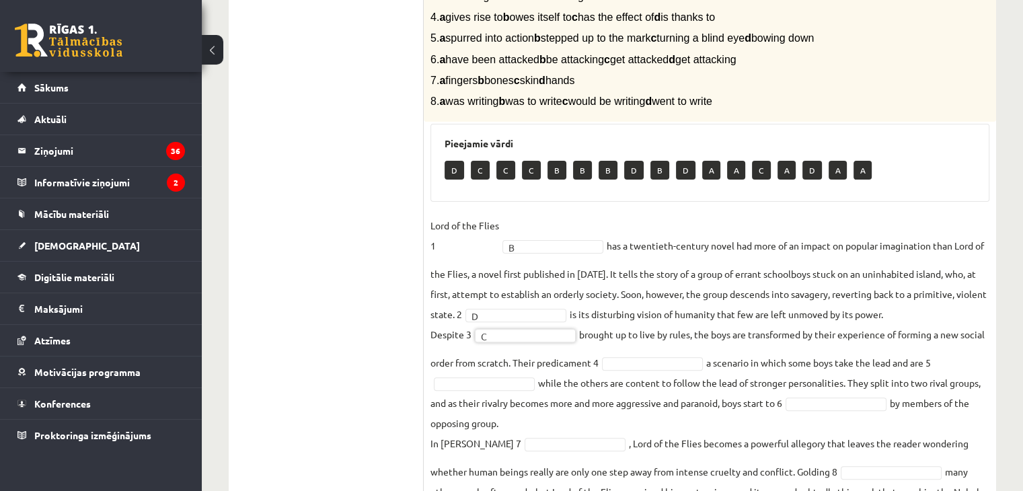
click at [667, 370] on fieldset "Lord of the Flies 1 B * has a twentieth-century novel had more of an impact on …" at bounding box center [709, 368] width 559 height 307
click at [667, 354] on fieldset "Lord of the Flies 1 B * has a twentieth-century novel had more of an impact on …" at bounding box center [709, 368] width 559 height 307
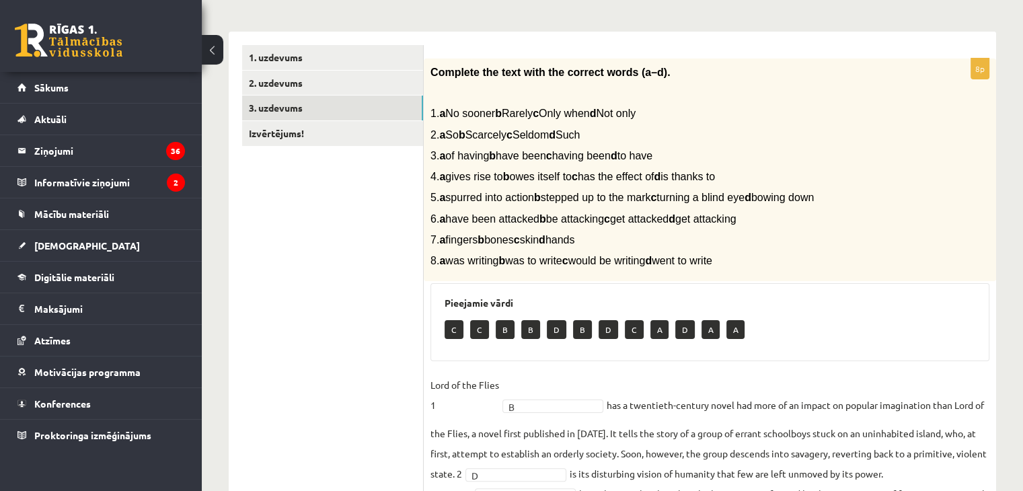
scroll to position [190, 0]
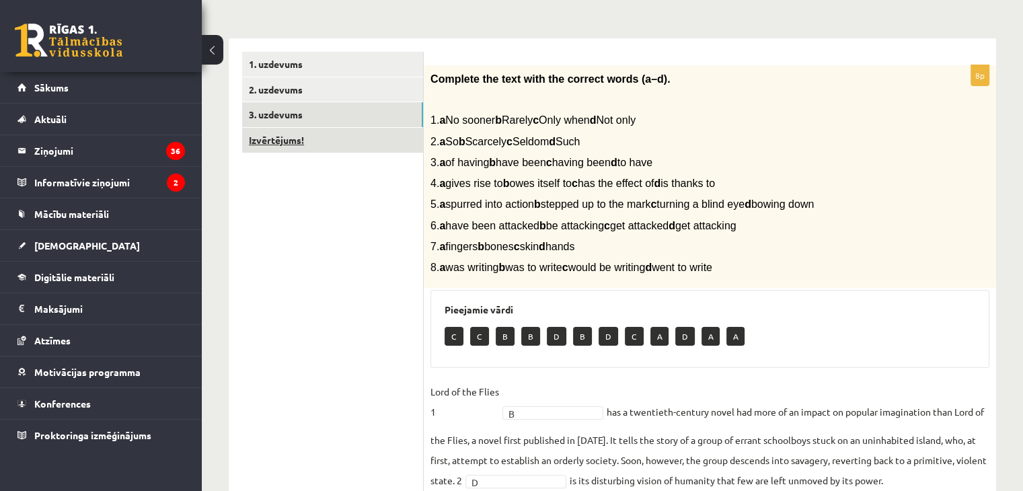
click at [292, 143] on link "Izvērtējums!" at bounding box center [332, 140] width 181 height 25
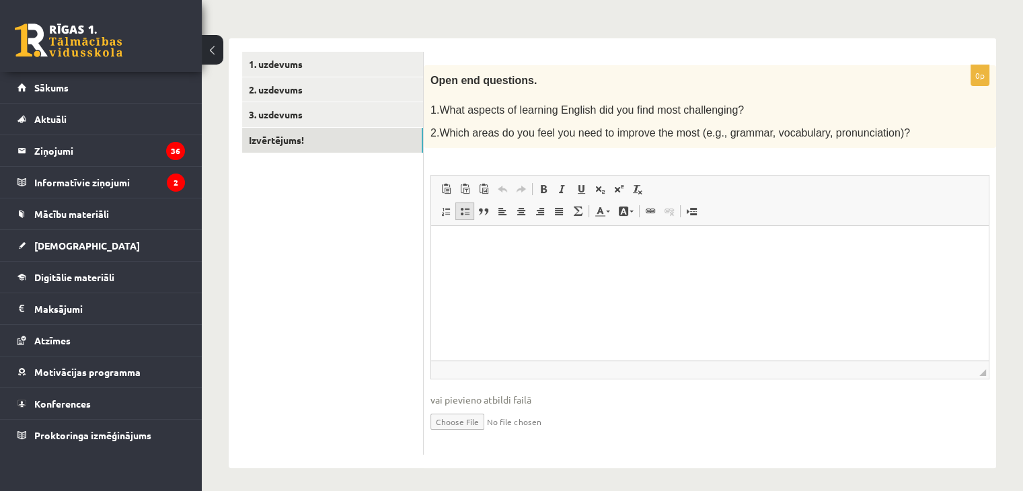
scroll to position [0, 0]
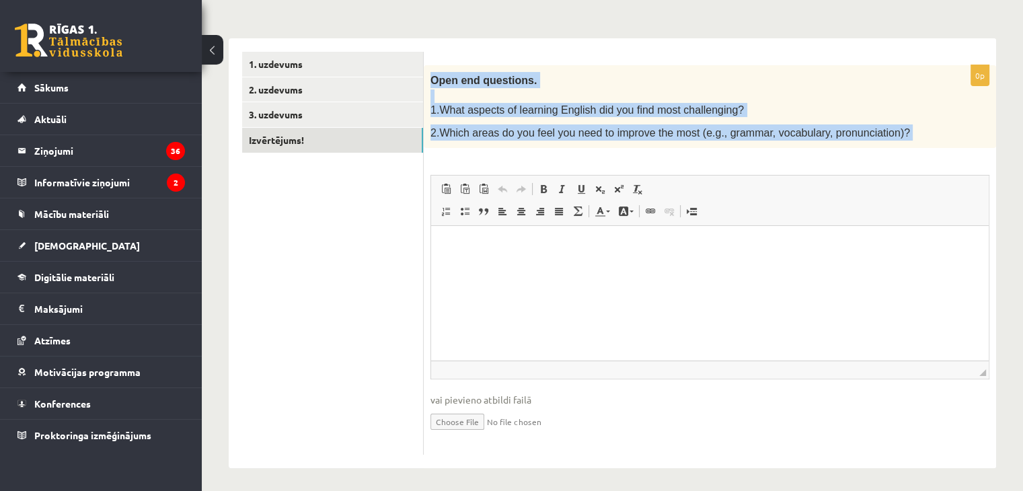
drag, startPoint x: 429, startPoint y: 77, endPoint x: 885, endPoint y: 150, distance: 461.5
click at [885, 150] on div "0p Open end questions. 1.What aspects of learning English did you find most cha…" at bounding box center [710, 260] width 572 height 390
copy div "Open end questions. 1.What aspects of learning English did you find most challe…"
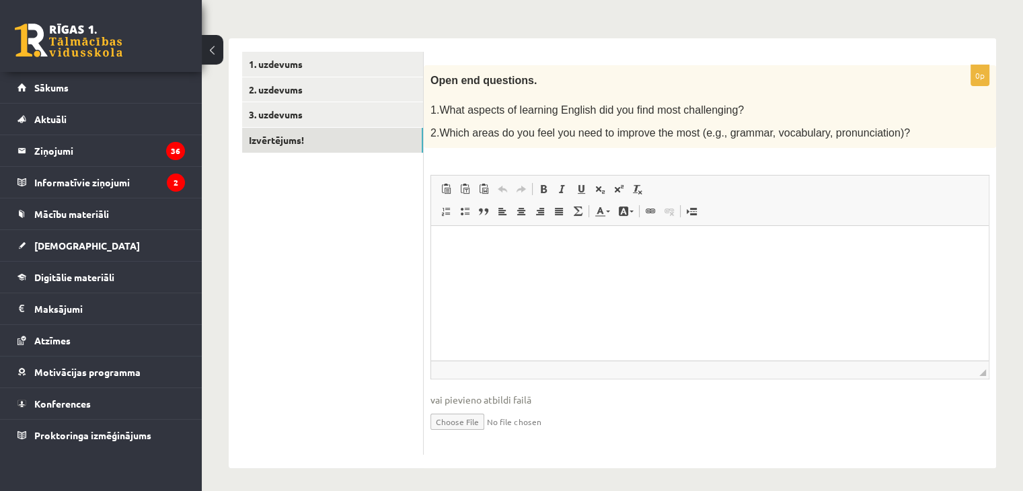
click at [482, 267] on html at bounding box center [709, 246] width 557 height 41
click at [465, 411] on input "file" at bounding box center [709, 421] width 559 height 28
type input "**********"
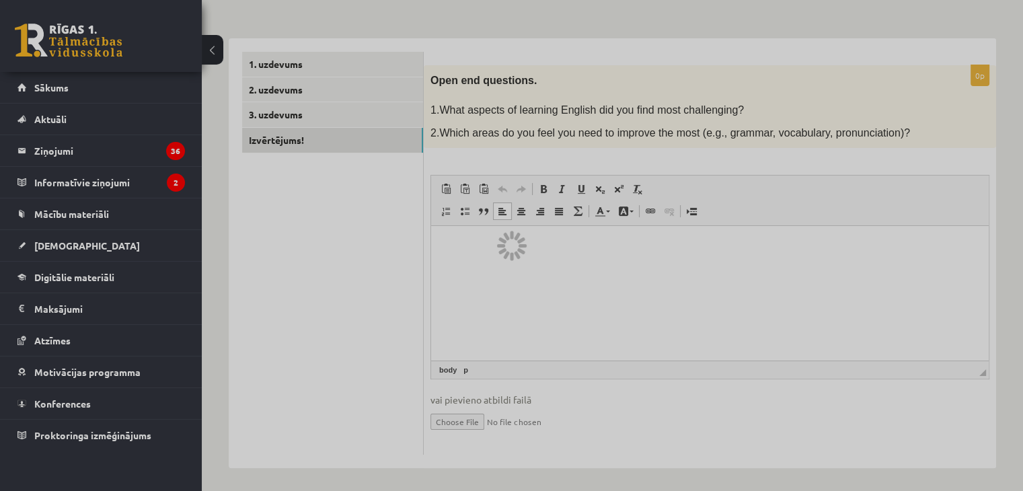
click at [670, 417] on div at bounding box center [511, 245] width 1023 height 491
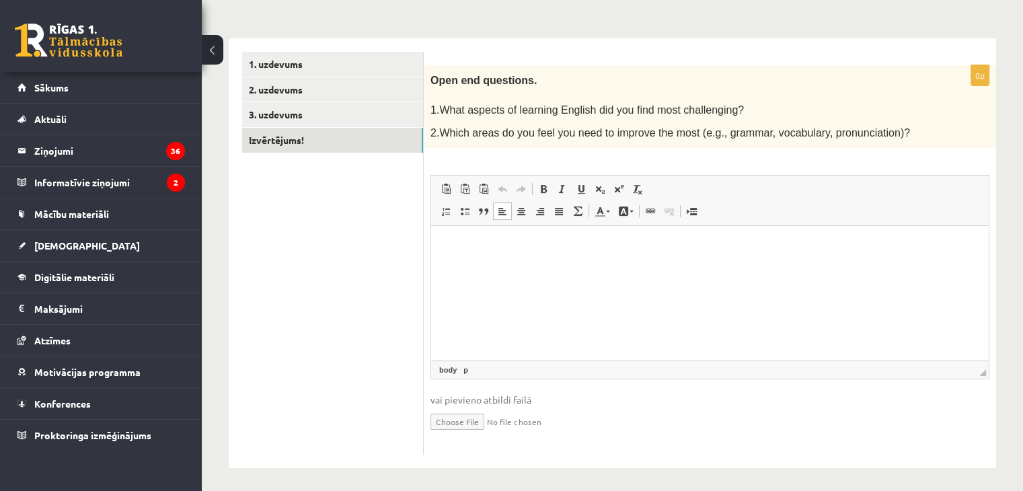
click at [519, 415] on input "file" at bounding box center [709, 421] width 559 height 28
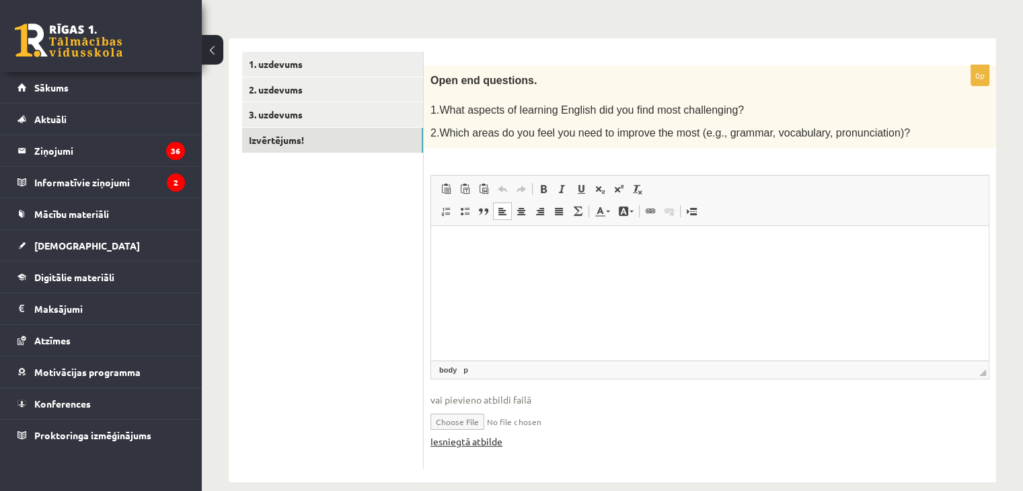
click at [468, 436] on link "Iesniegtā atbilde" at bounding box center [466, 441] width 72 height 14
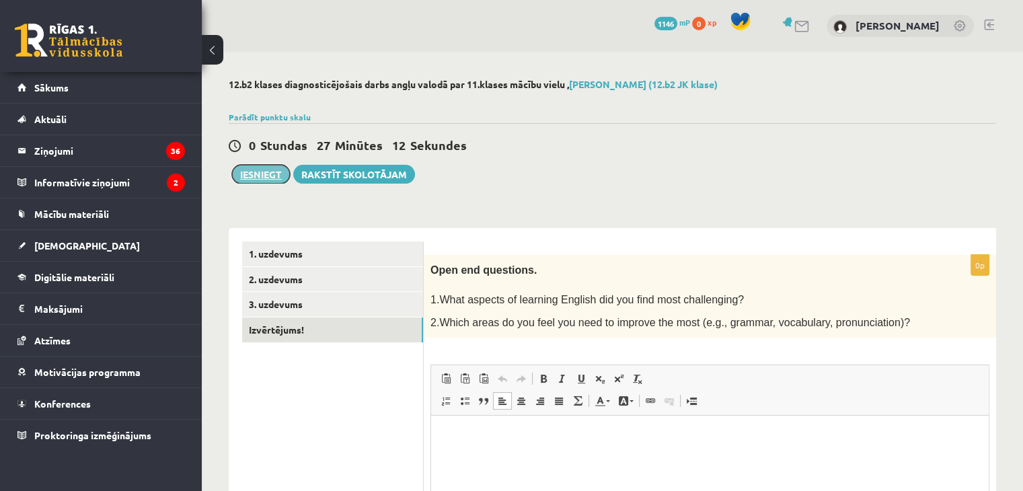
click at [264, 176] on button "Iesniegt" at bounding box center [261, 174] width 58 height 19
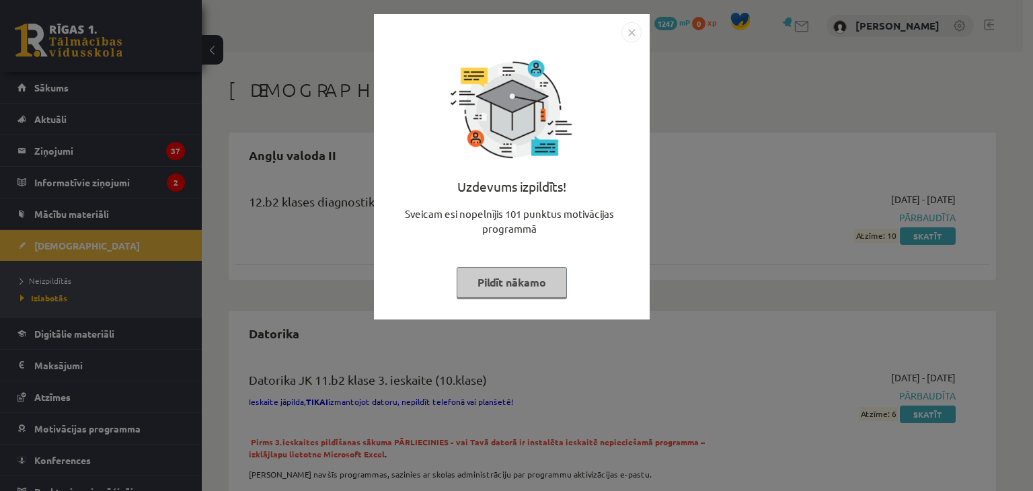
click at [635, 34] on img "Close" at bounding box center [631, 32] width 20 height 20
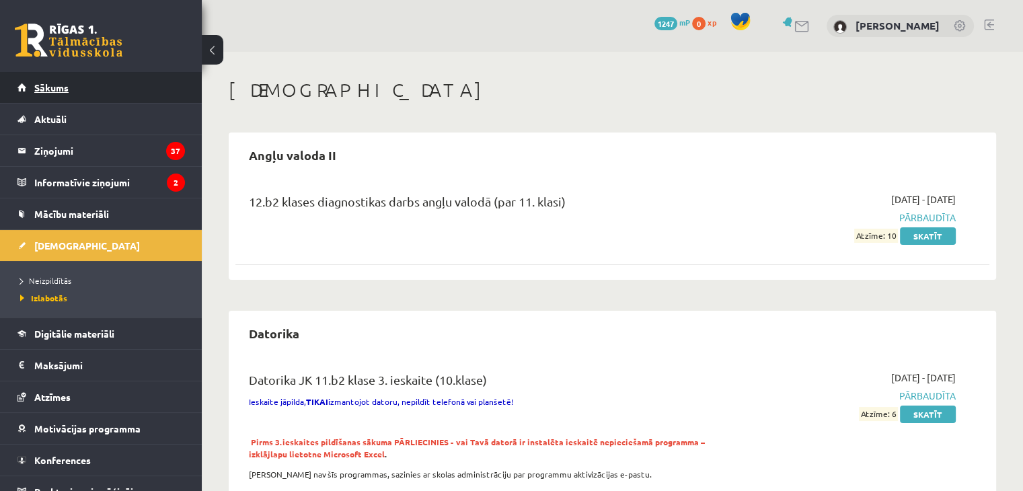
click at [99, 84] on link "Sākums" at bounding box center [100, 87] width 167 height 31
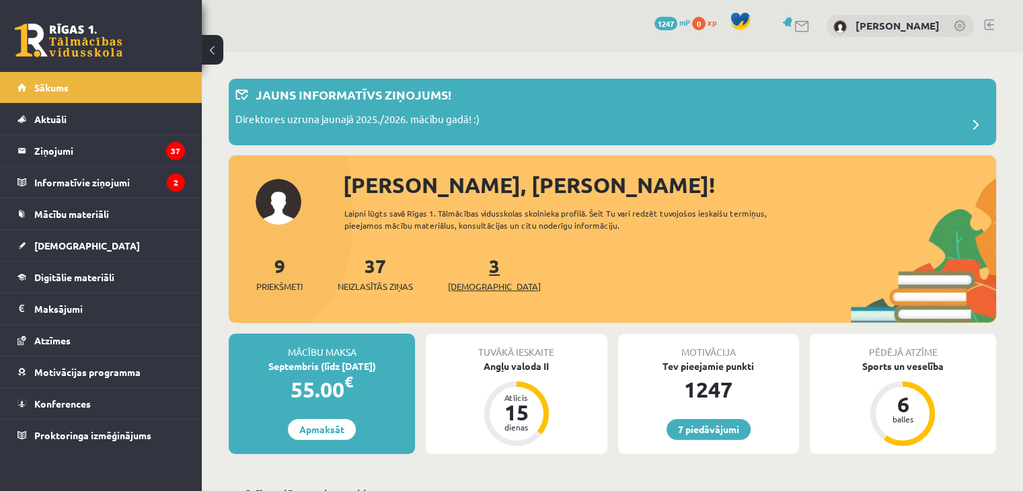
click at [474, 274] on link "3 Ieskaites" at bounding box center [494, 273] width 93 height 40
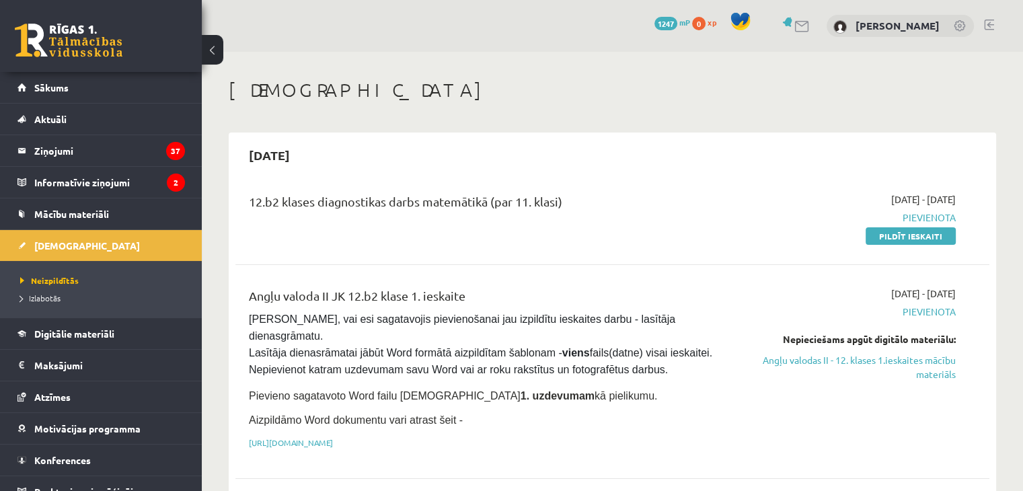
click at [591, 205] on div "12.b2 klases diagnostikas darbs matemātikā (par 11. klasi)" at bounding box center [481, 204] width 465 height 25
